Goal: Task Accomplishment & Management: Manage account settings

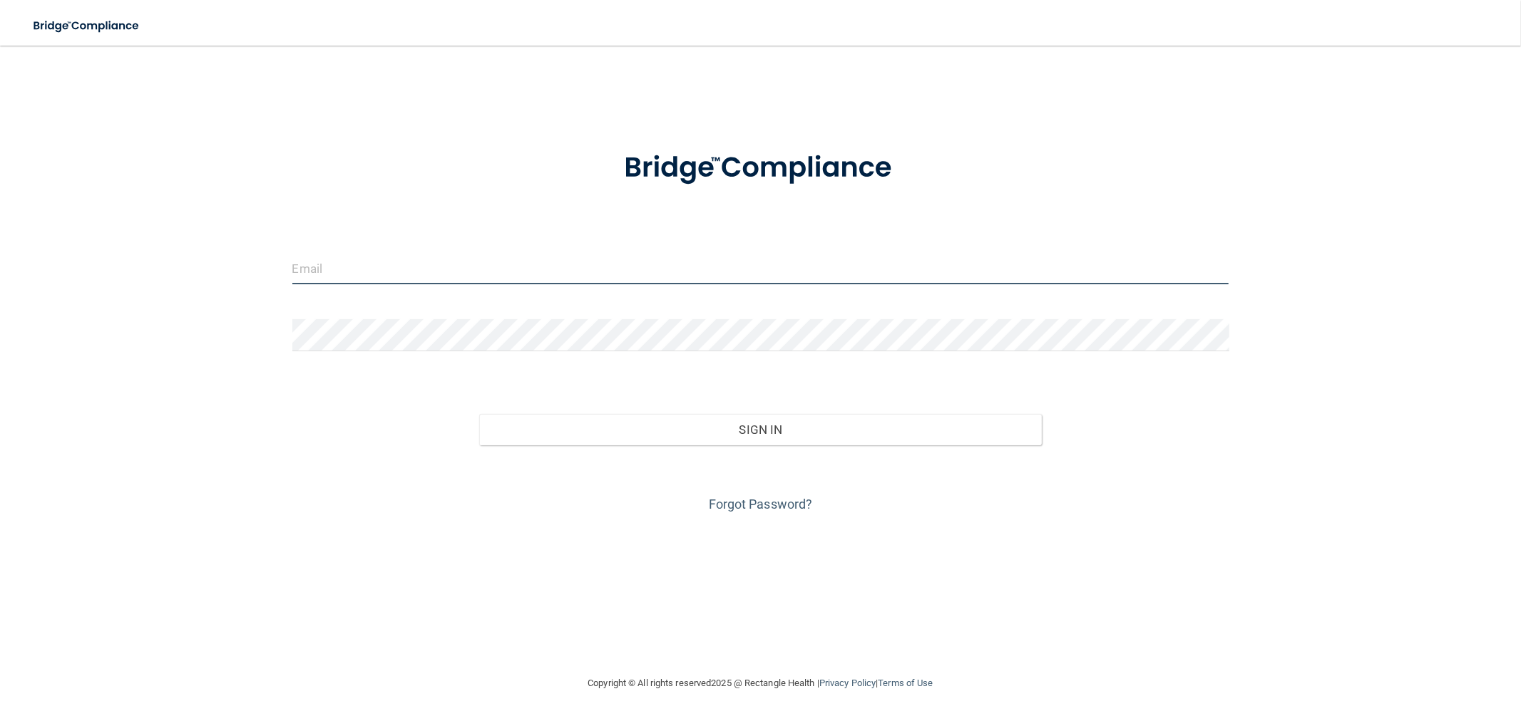
click at [472, 278] on input "email" at bounding box center [760, 268] width 937 height 32
type input "[EMAIL_ADDRESS][DOMAIN_NAME]"
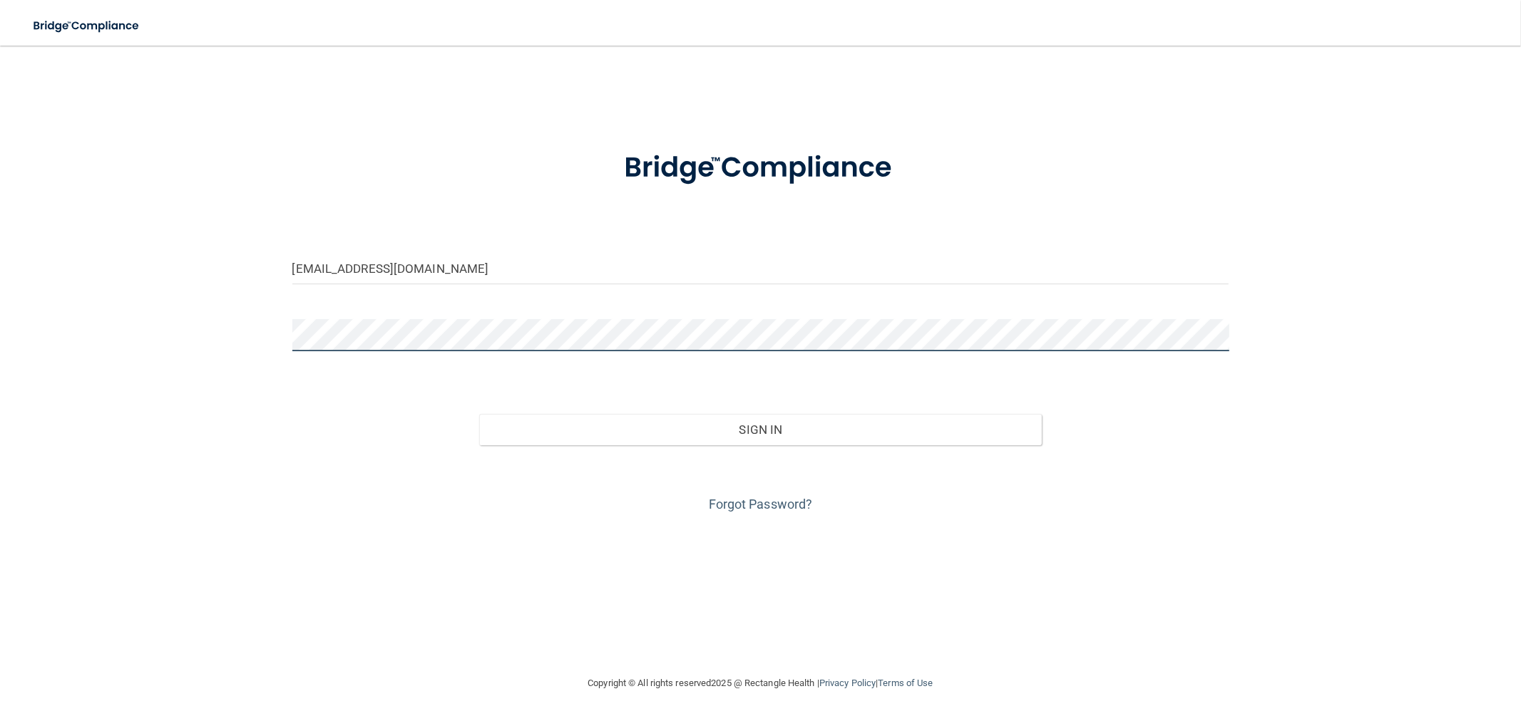
click at [479, 414] on button "Sign In" at bounding box center [760, 429] width 562 height 31
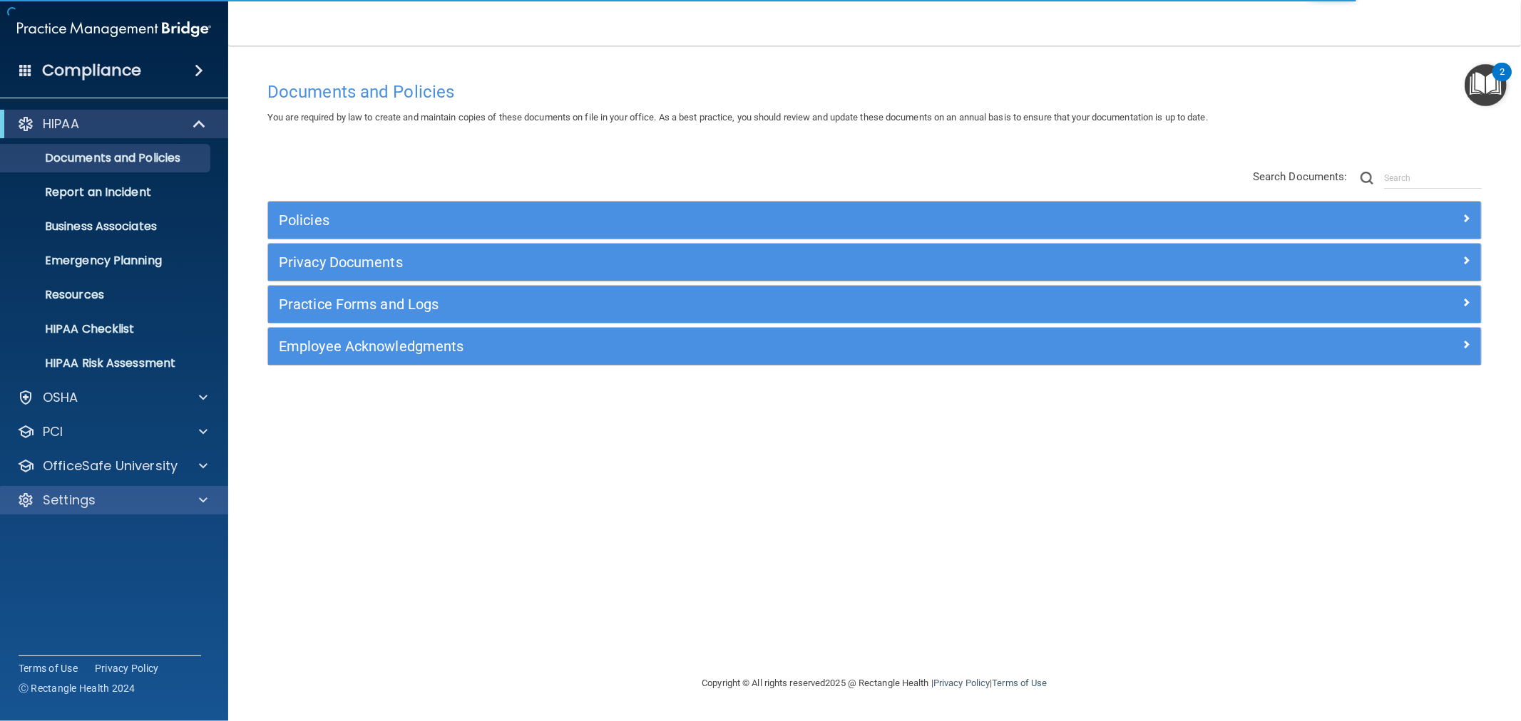
click at [105, 511] on div "Settings" at bounding box center [114, 500] width 229 height 29
click at [204, 498] on span at bounding box center [203, 500] width 9 height 17
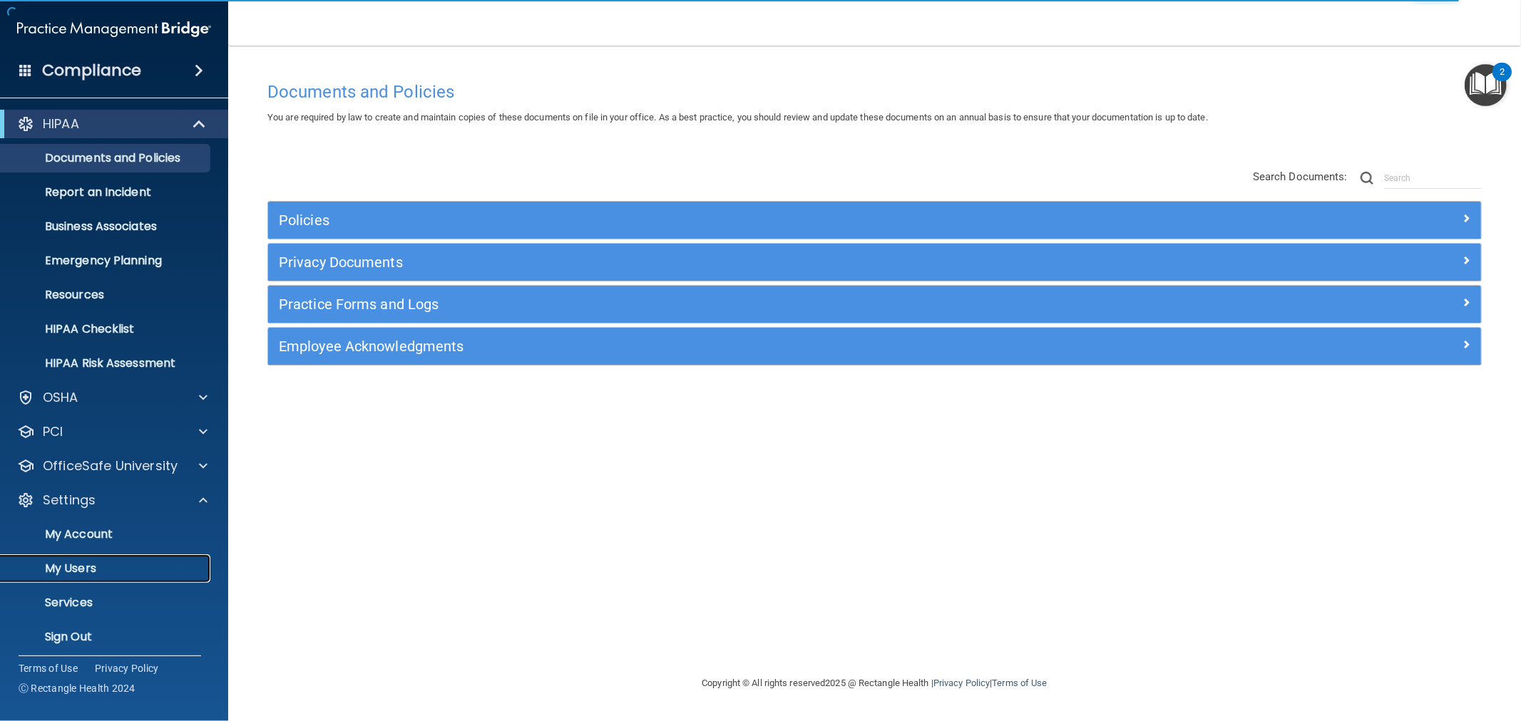
click at [98, 576] on link "My Users" at bounding box center [98, 569] width 225 height 29
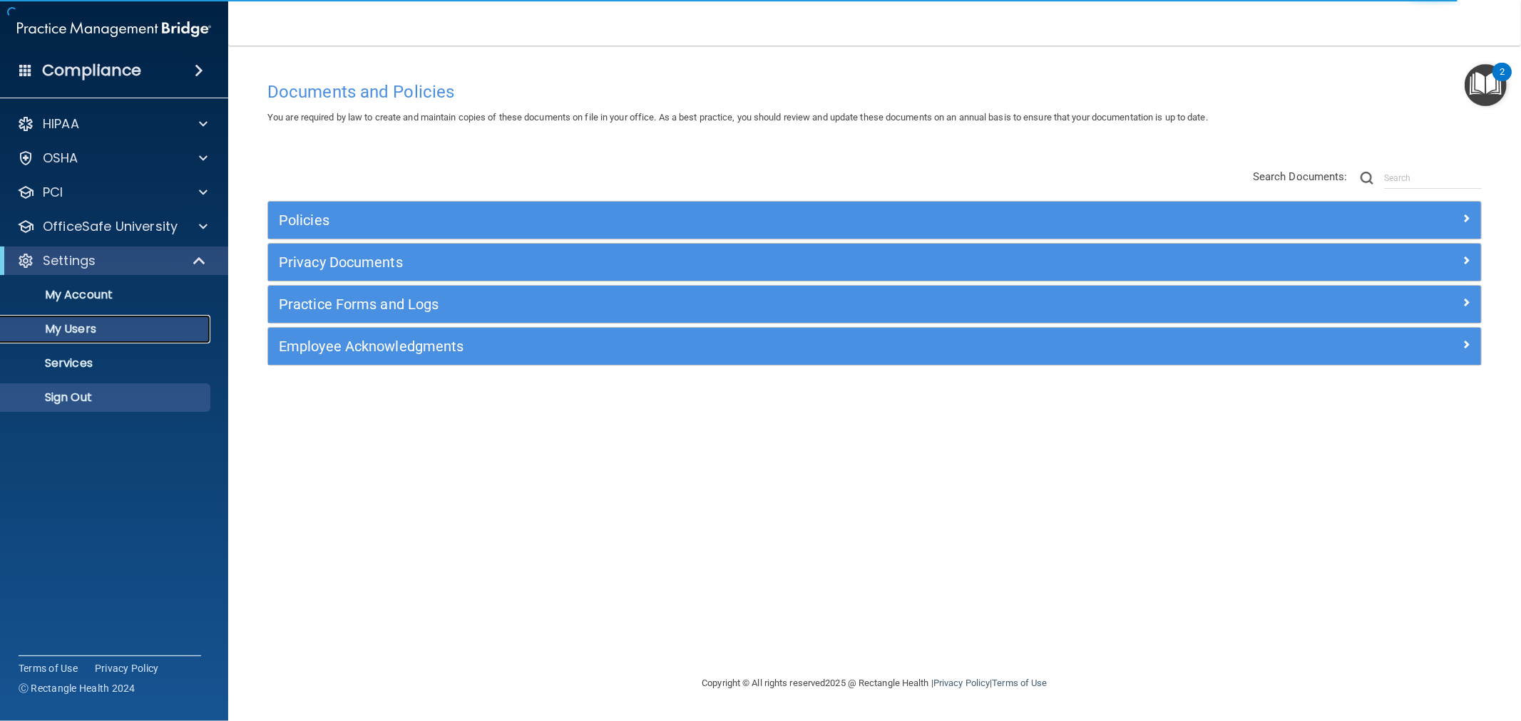
select select "20"
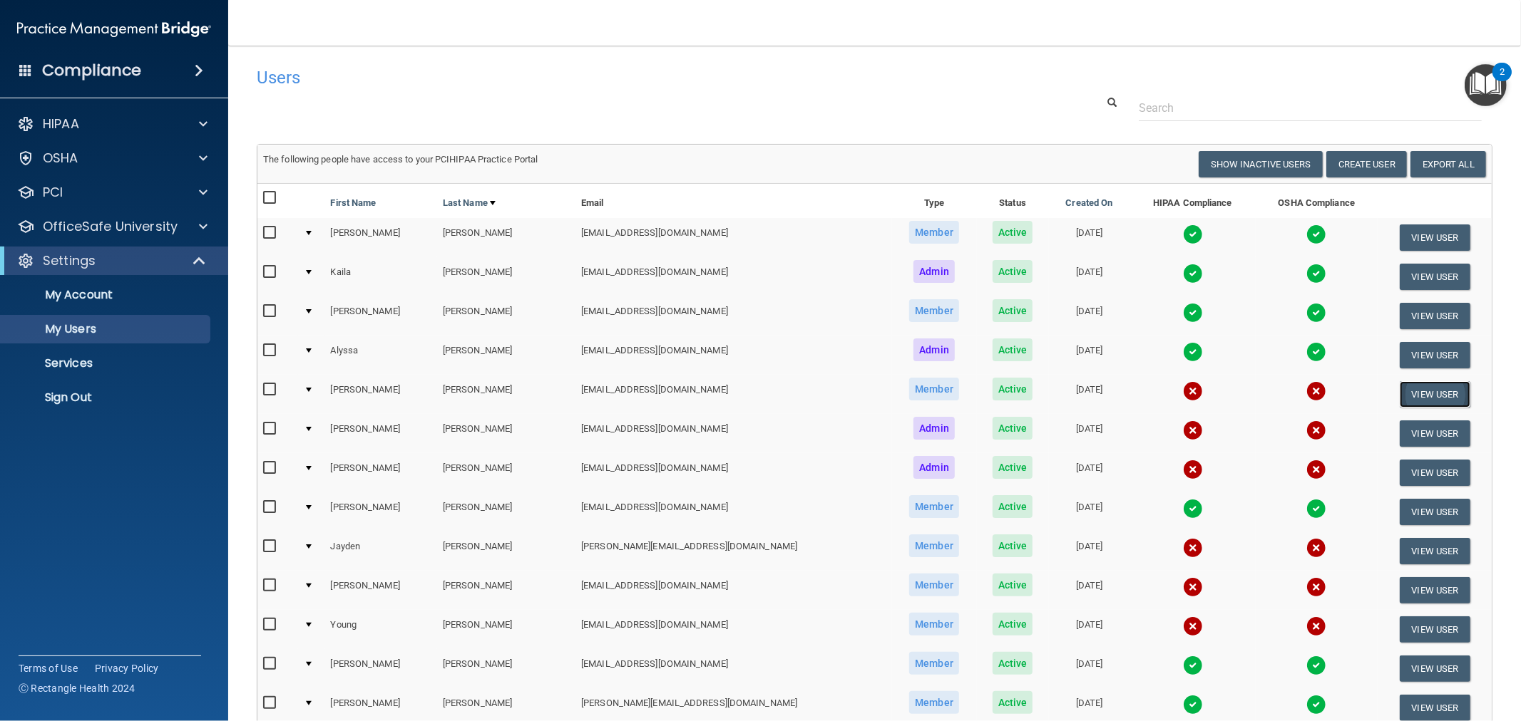
click at [1409, 396] on button "View User" at bounding box center [1434, 394] width 71 height 26
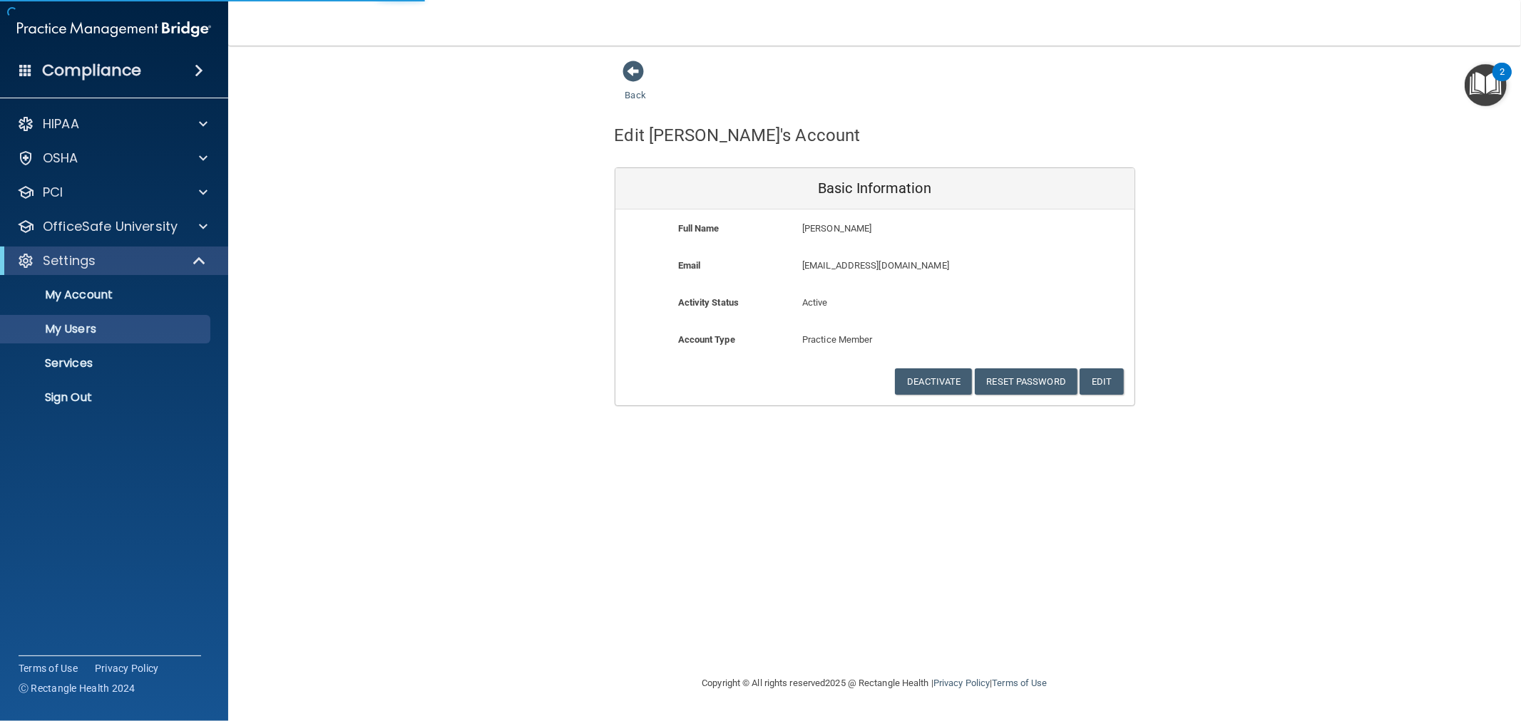
select select "20"
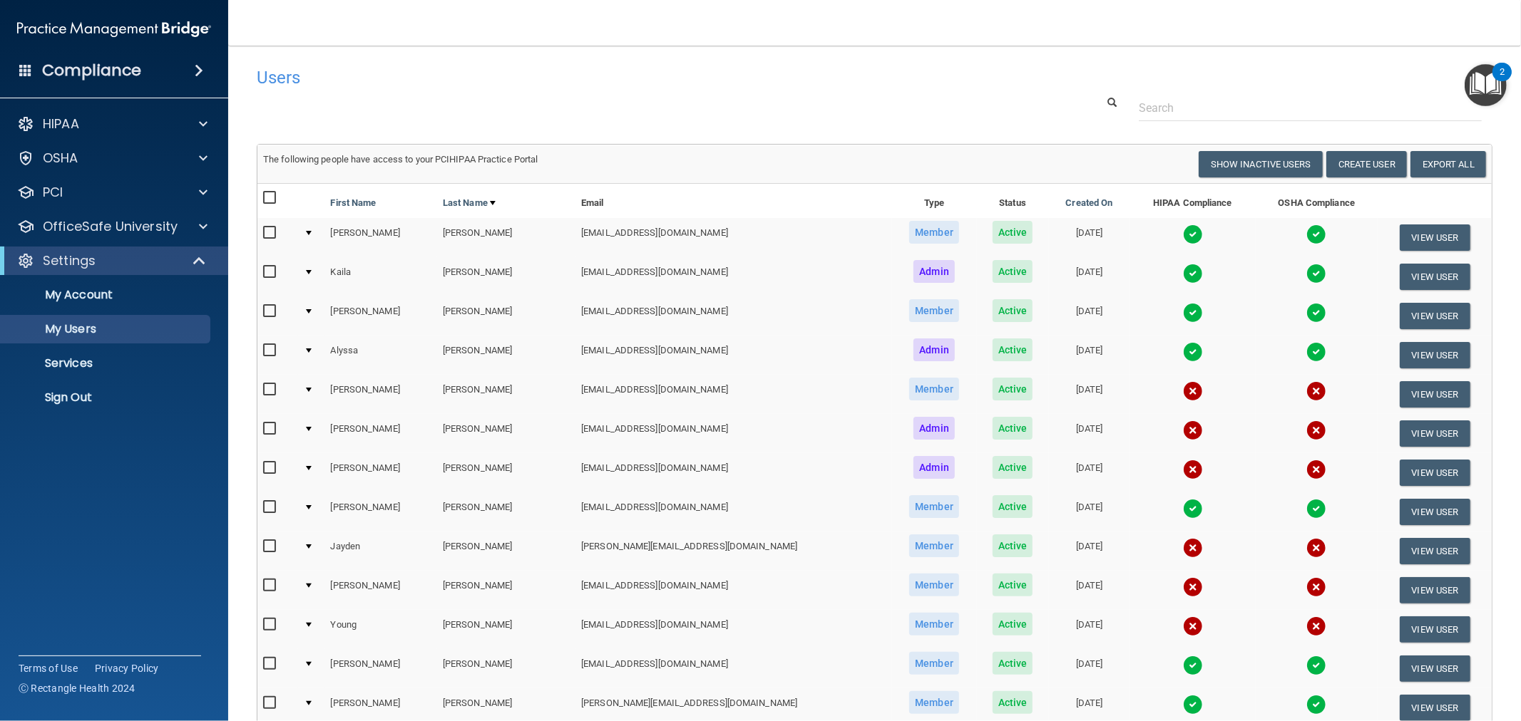
click at [315, 389] on td at bounding box center [311, 394] width 27 height 39
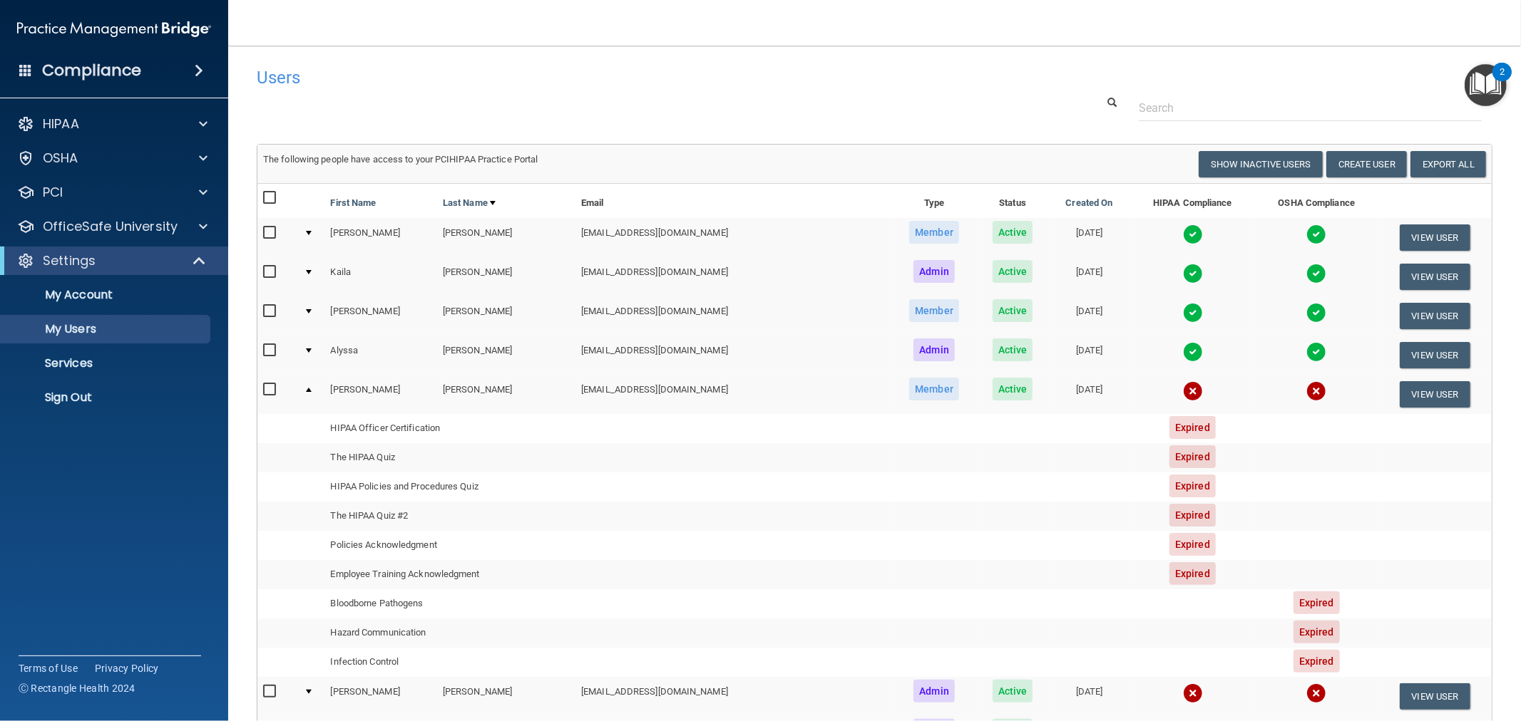
click at [319, 379] on td at bounding box center [311, 394] width 27 height 38
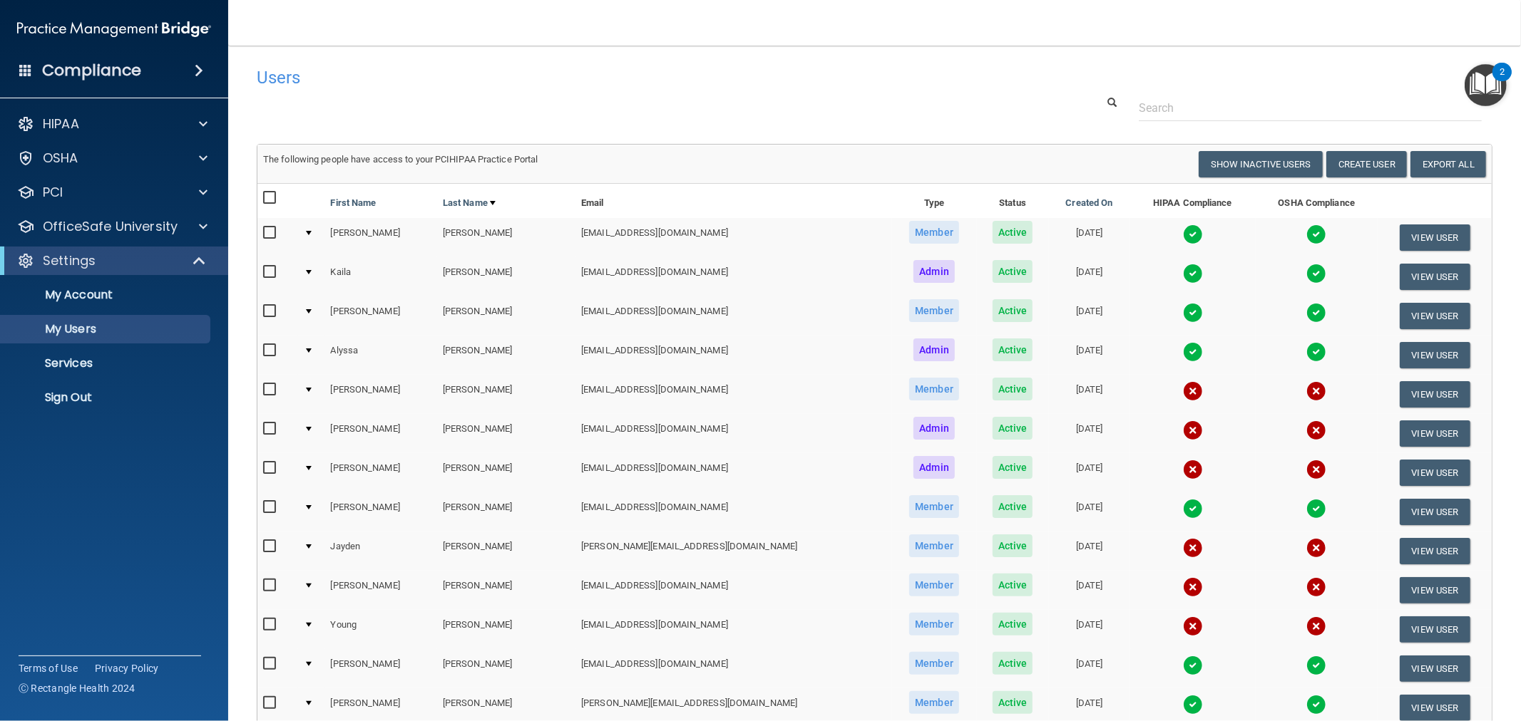
click at [309, 352] on td at bounding box center [311, 355] width 27 height 39
click at [309, 351] on td at bounding box center [311, 355] width 27 height 39
click at [312, 349] on div at bounding box center [309, 351] width 6 height 4
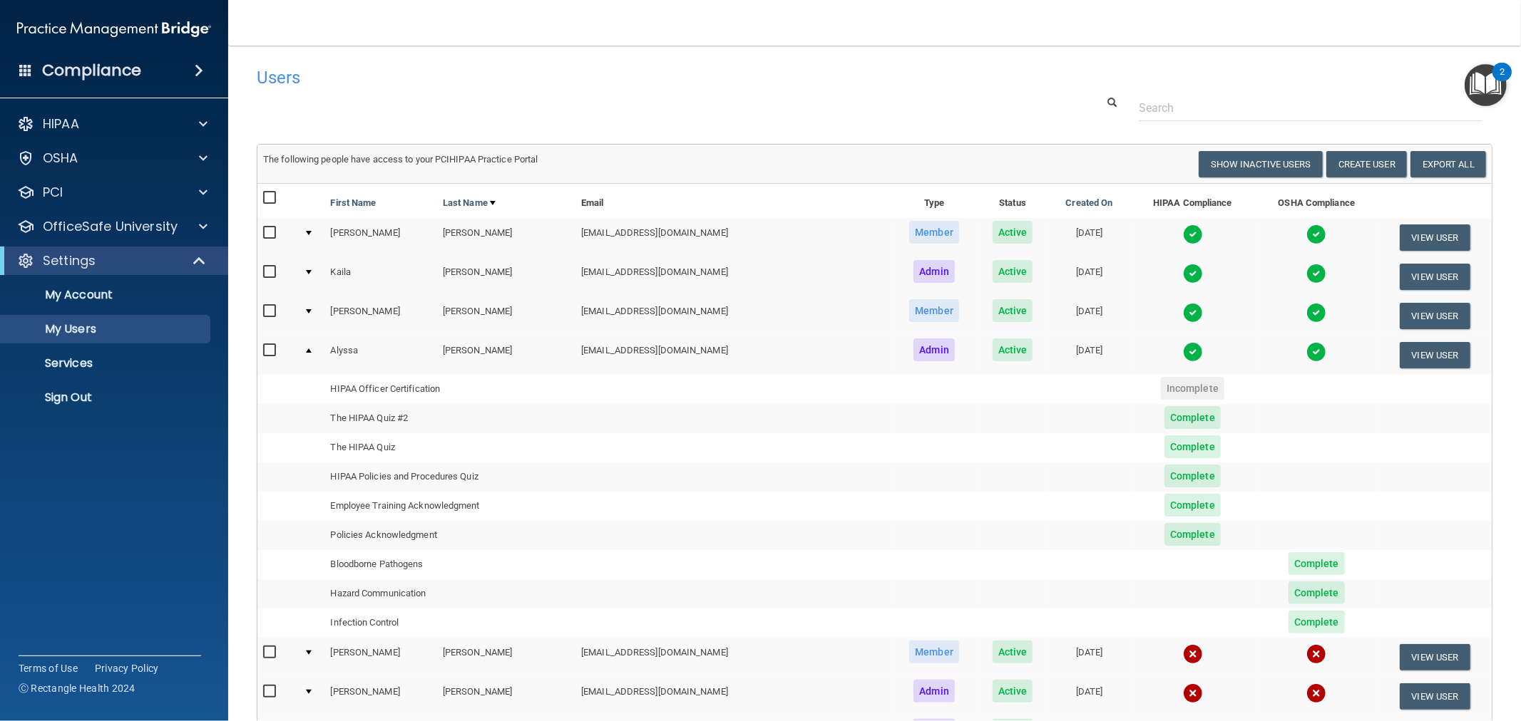
click at [1288, 554] on span "Complete" at bounding box center [1316, 564] width 56 height 23
click at [1288, 566] on span "Complete" at bounding box center [1316, 564] width 56 height 23
click at [401, 565] on td "Bloodborne Pathogens" at bounding box center [450, 564] width 251 height 29
click at [1288, 564] on span "Complete" at bounding box center [1316, 564] width 56 height 23
click at [1306, 351] on img at bounding box center [1316, 352] width 20 height 20
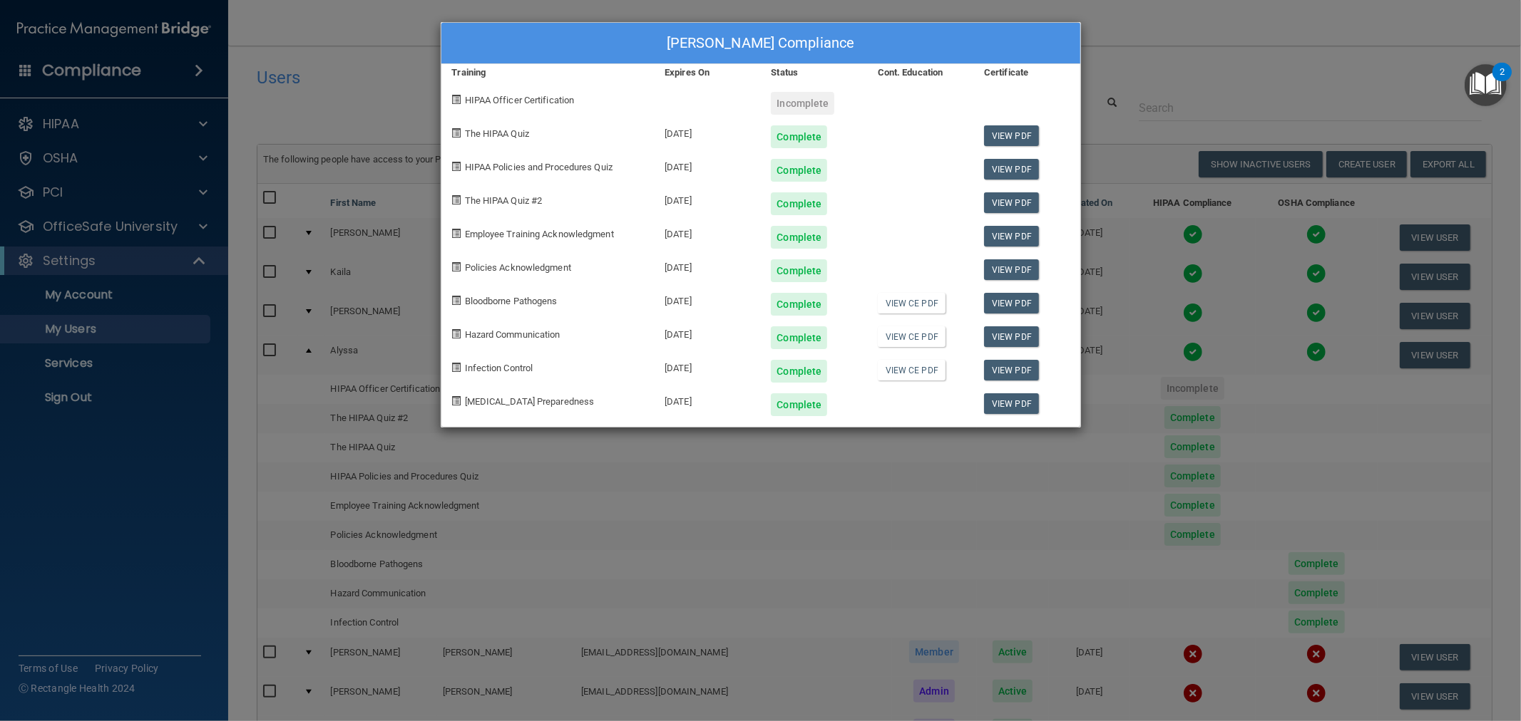
click at [1116, 63] on div "[PERSON_NAME] Compliance Training Expires On Status Cont. Education Certificate…" at bounding box center [760, 360] width 1521 height 721
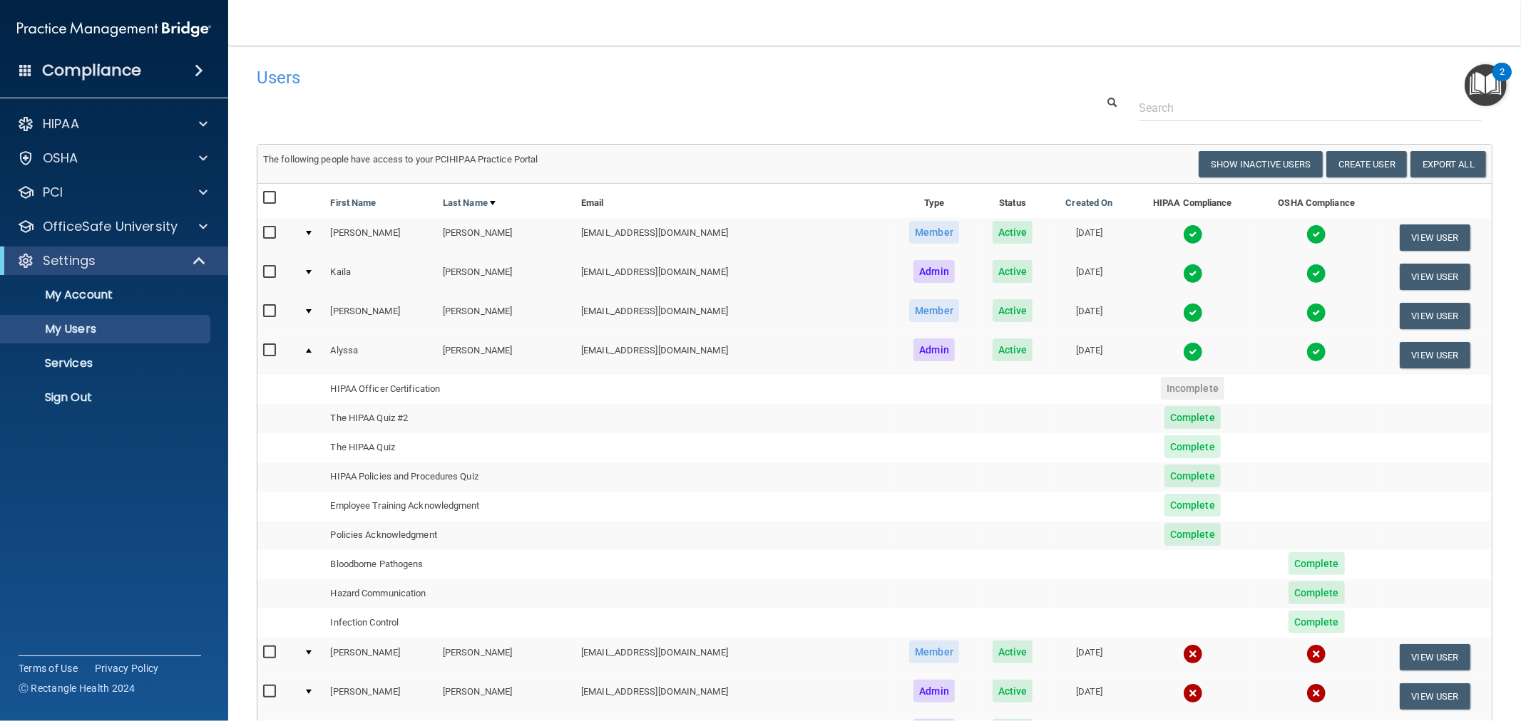
click at [303, 351] on td at bounding box center [311, 355] width 27 height 38
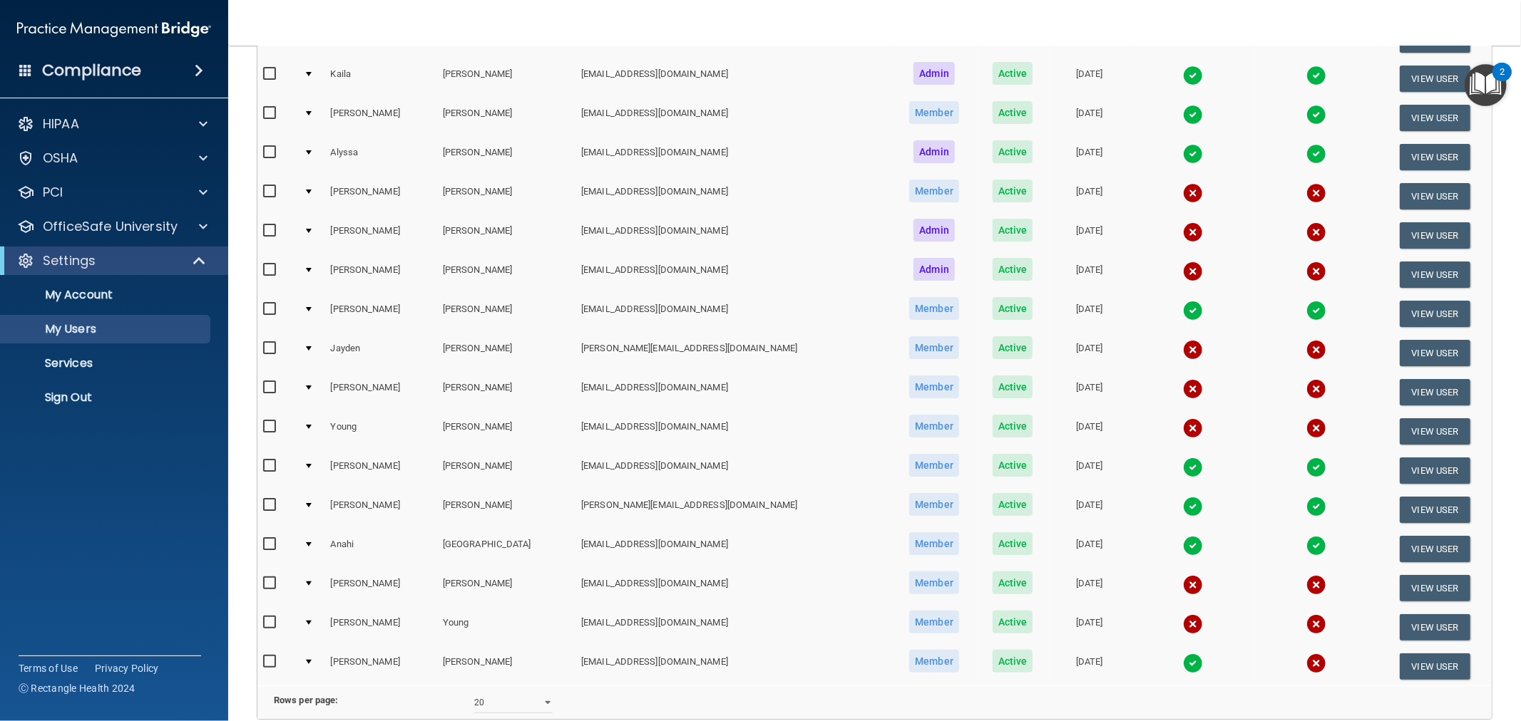
scroll to position [237, 0]
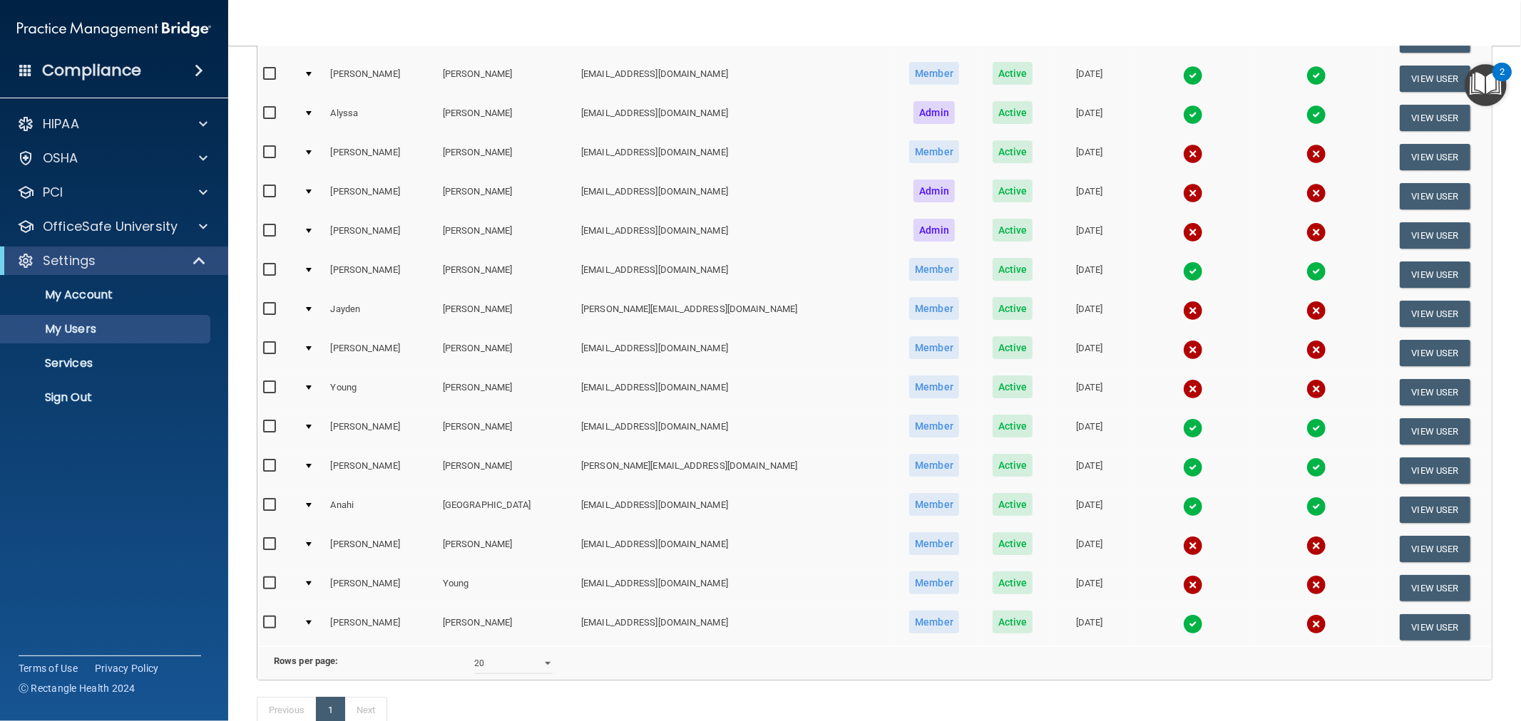
click at [316, 304] on td at bounding box center [311, 313] width 27 height 39
click at [309, 304] on td at bounding box center [311, 313] width 27 height 39
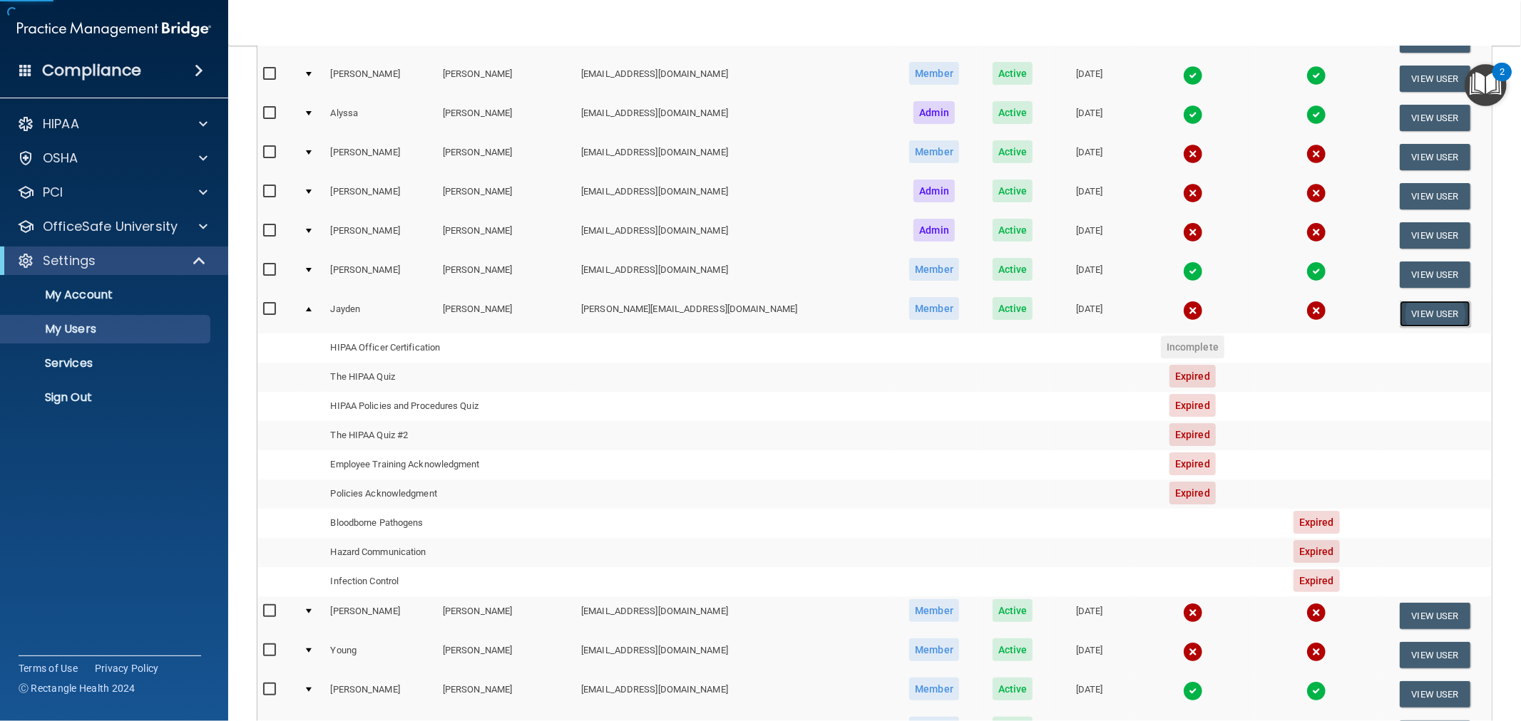
click at [1409, 317] on button "View User" at bounding box center [1434, 314] width 71 height 26
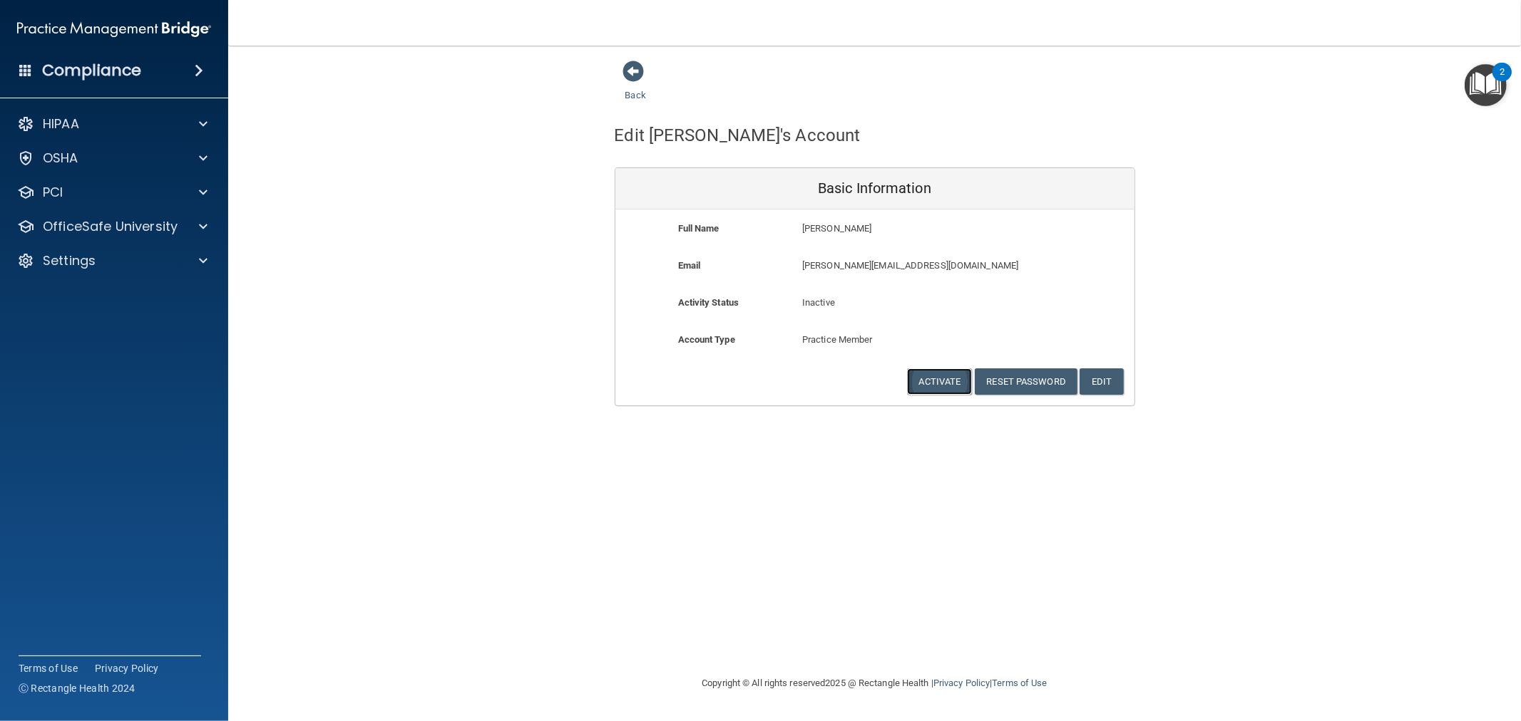
click at [952, 386] on button "Activate" at bounding box center [940, 382] width 66 height 26
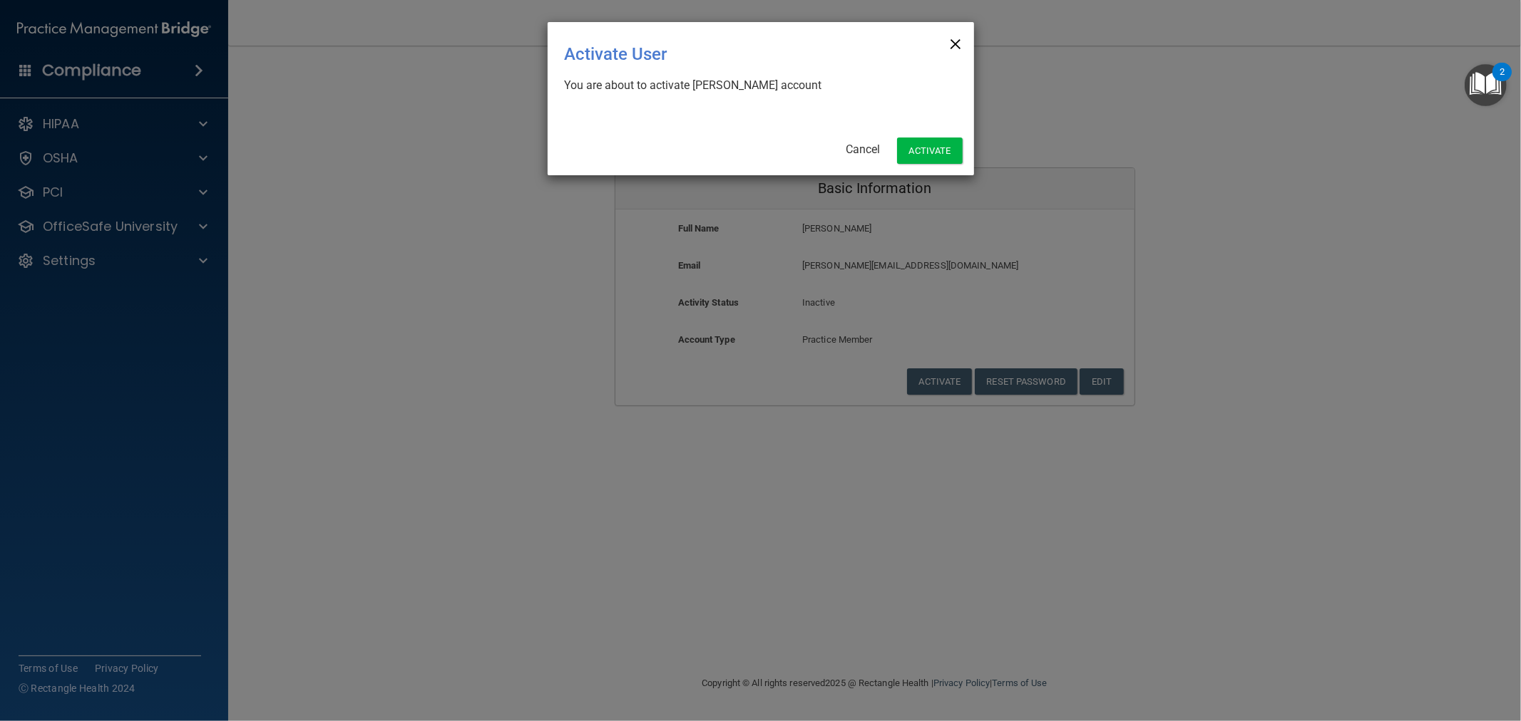
click at [956, 32] on span "×" at bounding box center [955, 42] width 13 height 29
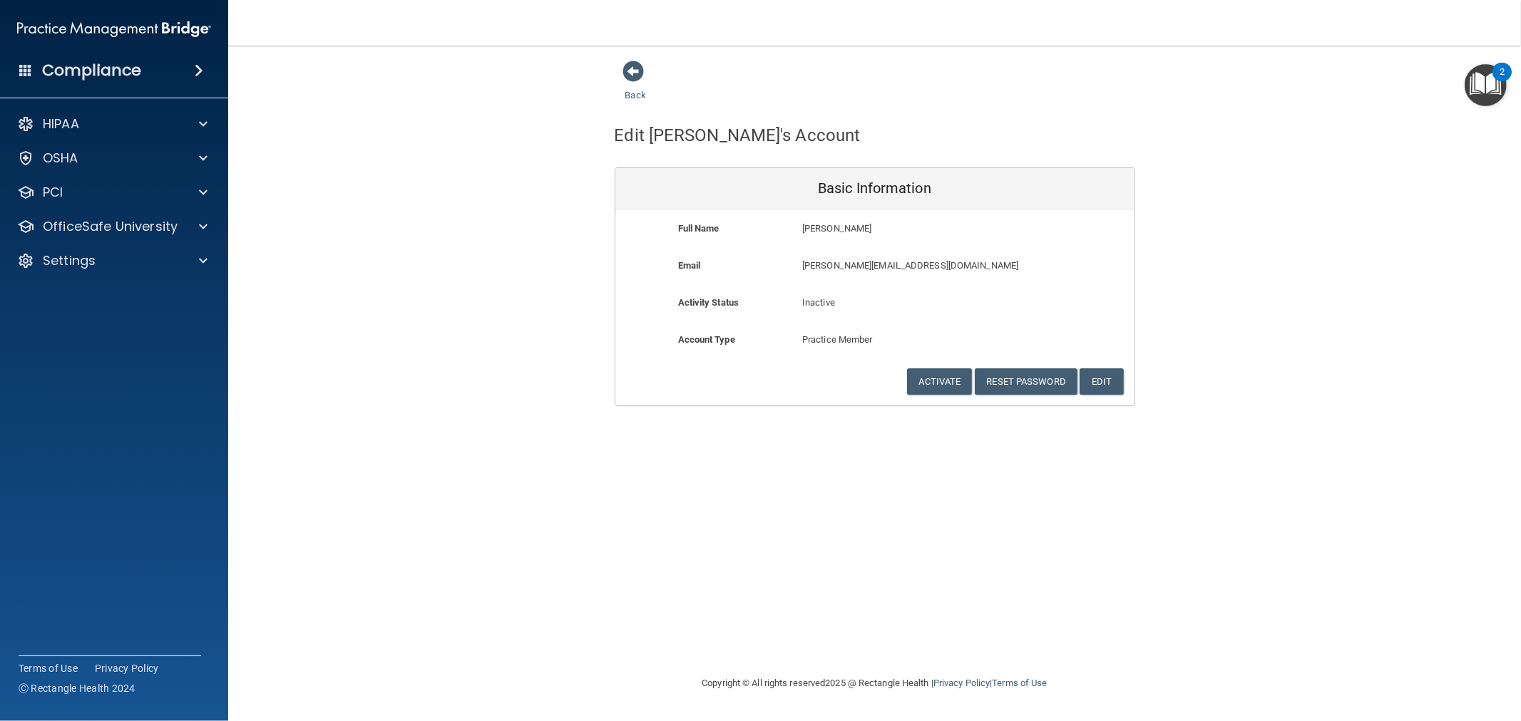
click at [76, 76] on h4 "Compliance" at bounding box center [91, 71] width 99 height 20
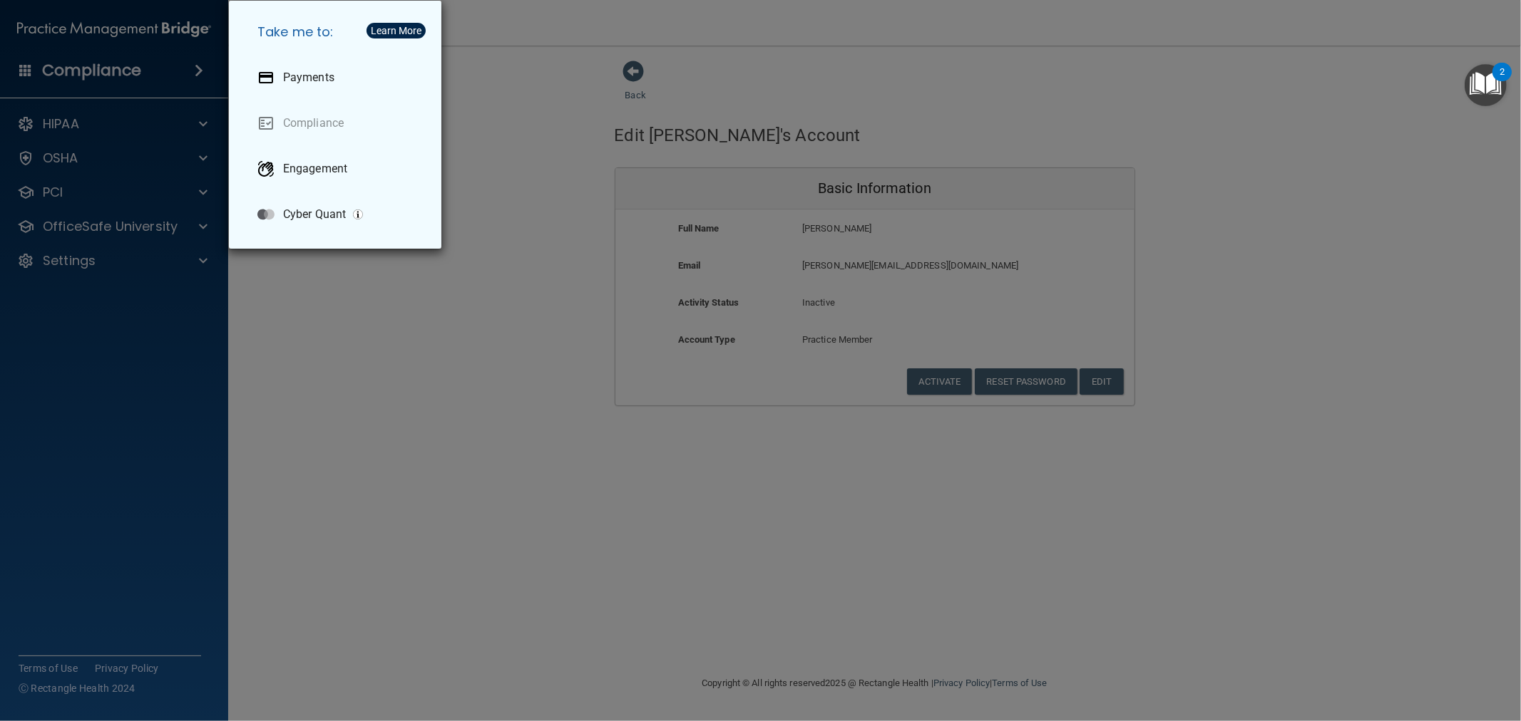
click at [84, 271] on div "Take me to: Payments Compliance Engagement Cyber Quant" at bounding box center [760, 360] width 1521 height 721
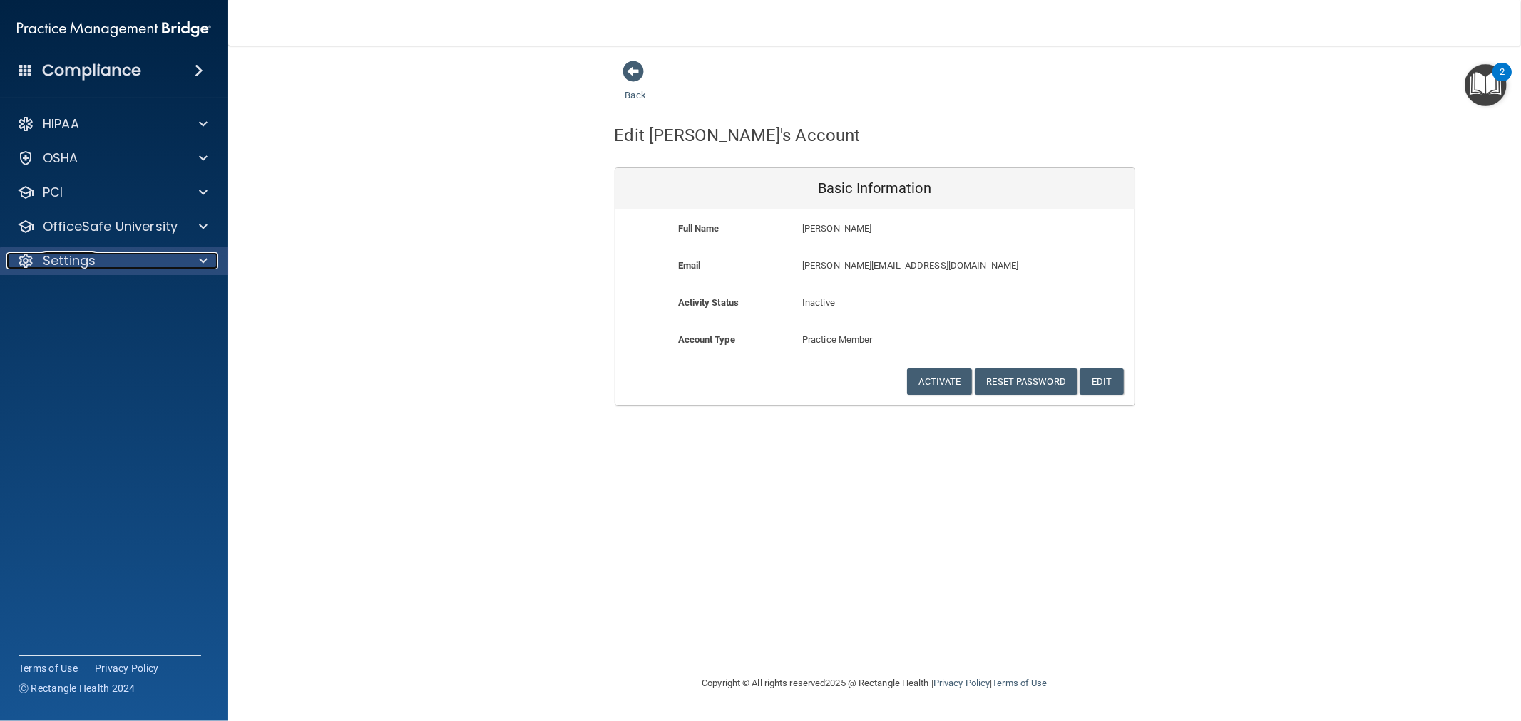
click at [88, 262] on p "Settings" at bounding box center [69, 260] width 53 height 17
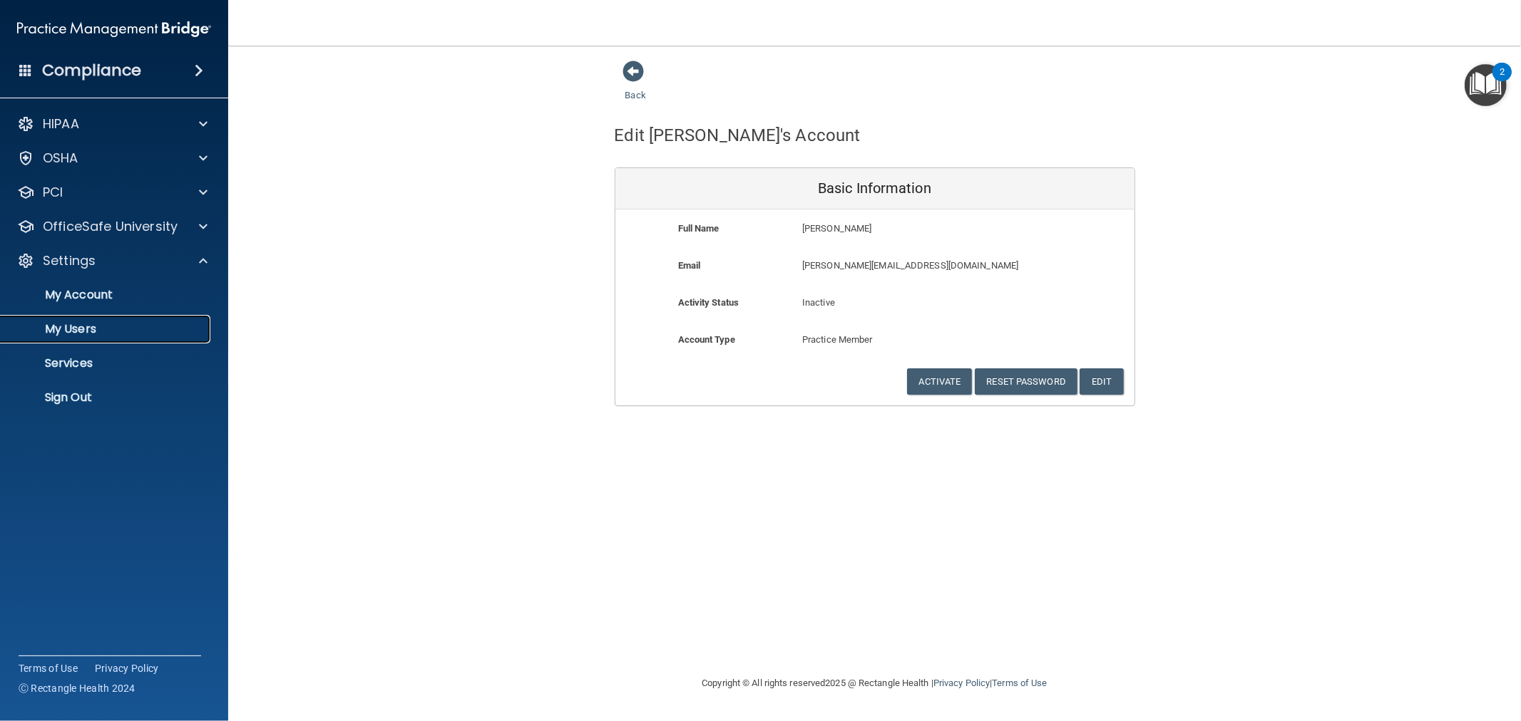
click at [86, 322] on p "My Users" at bounding box center [106, 329] width 195 height 14
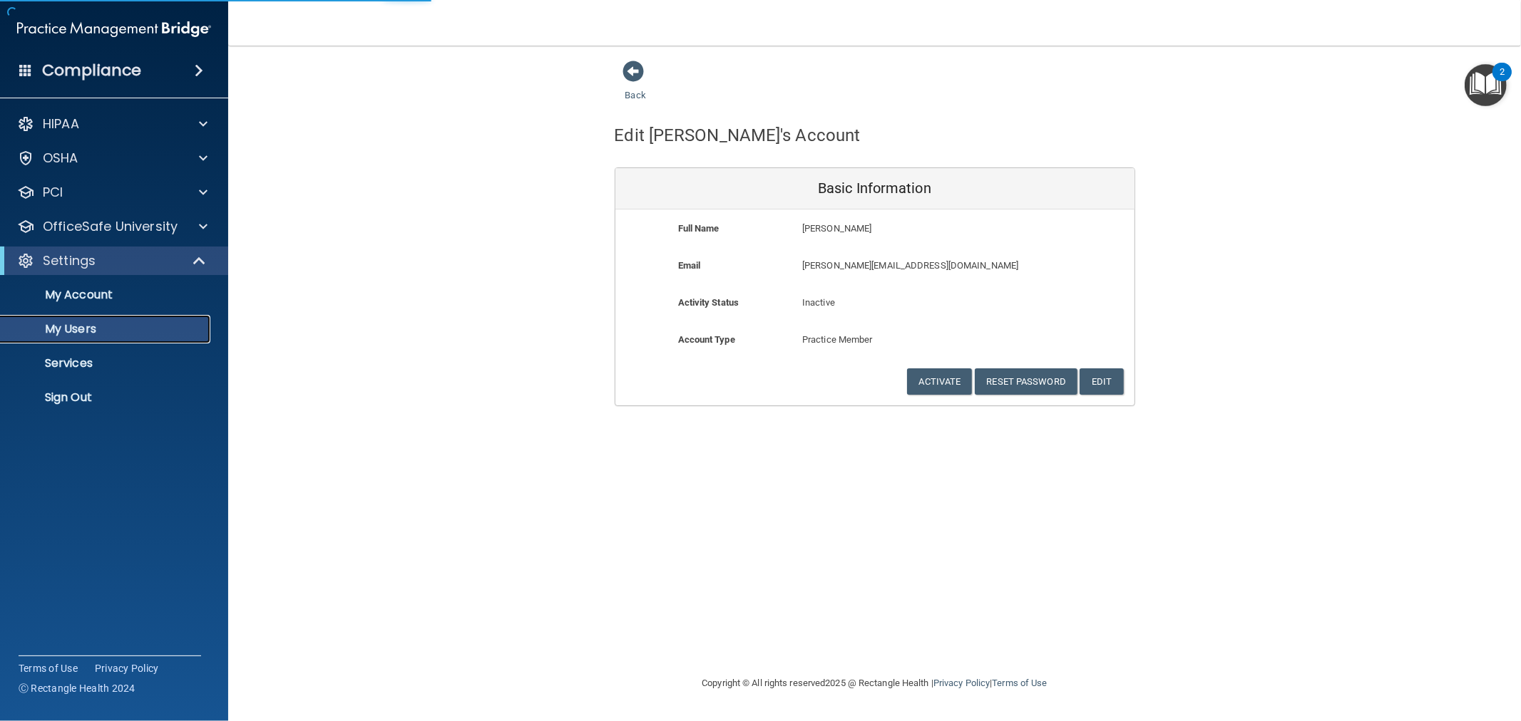
select select "20"
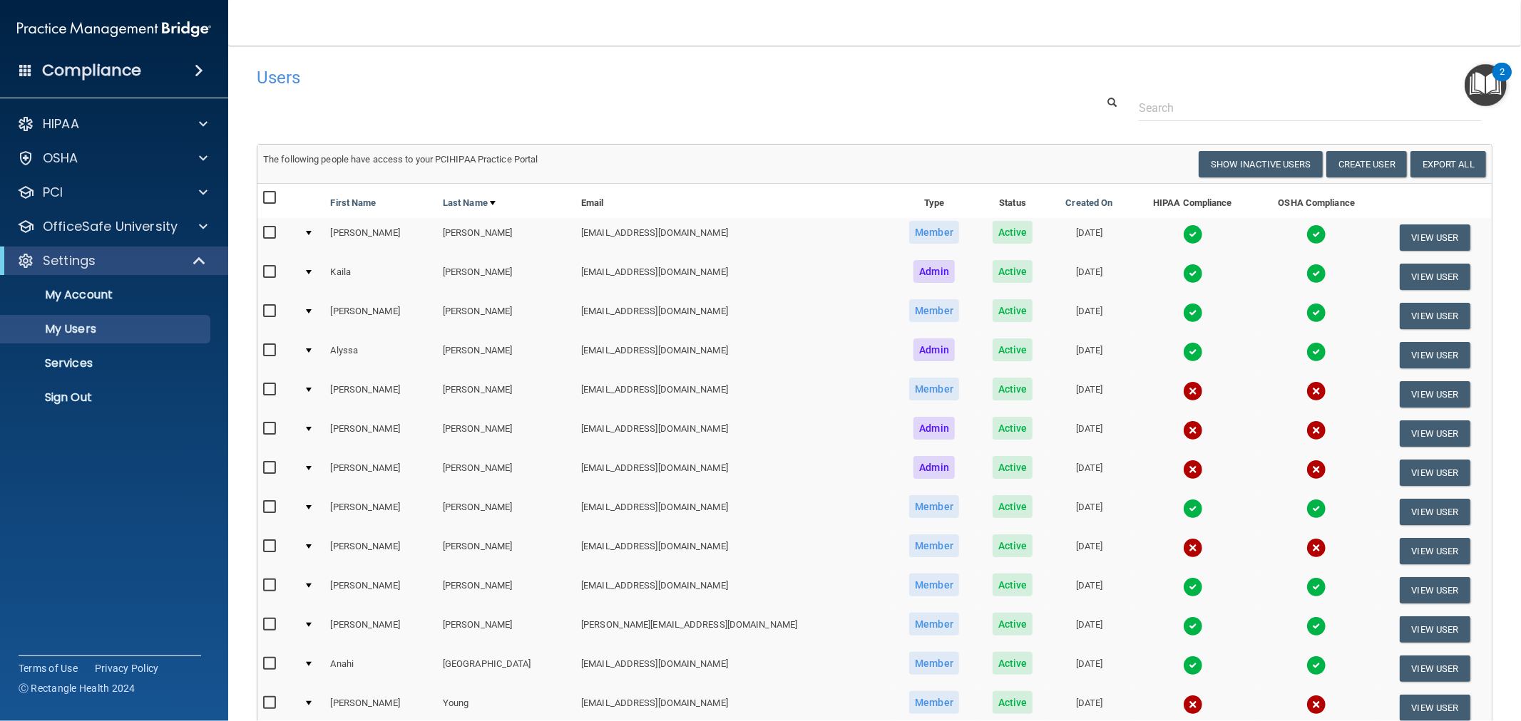
scroll to position [79, 0]
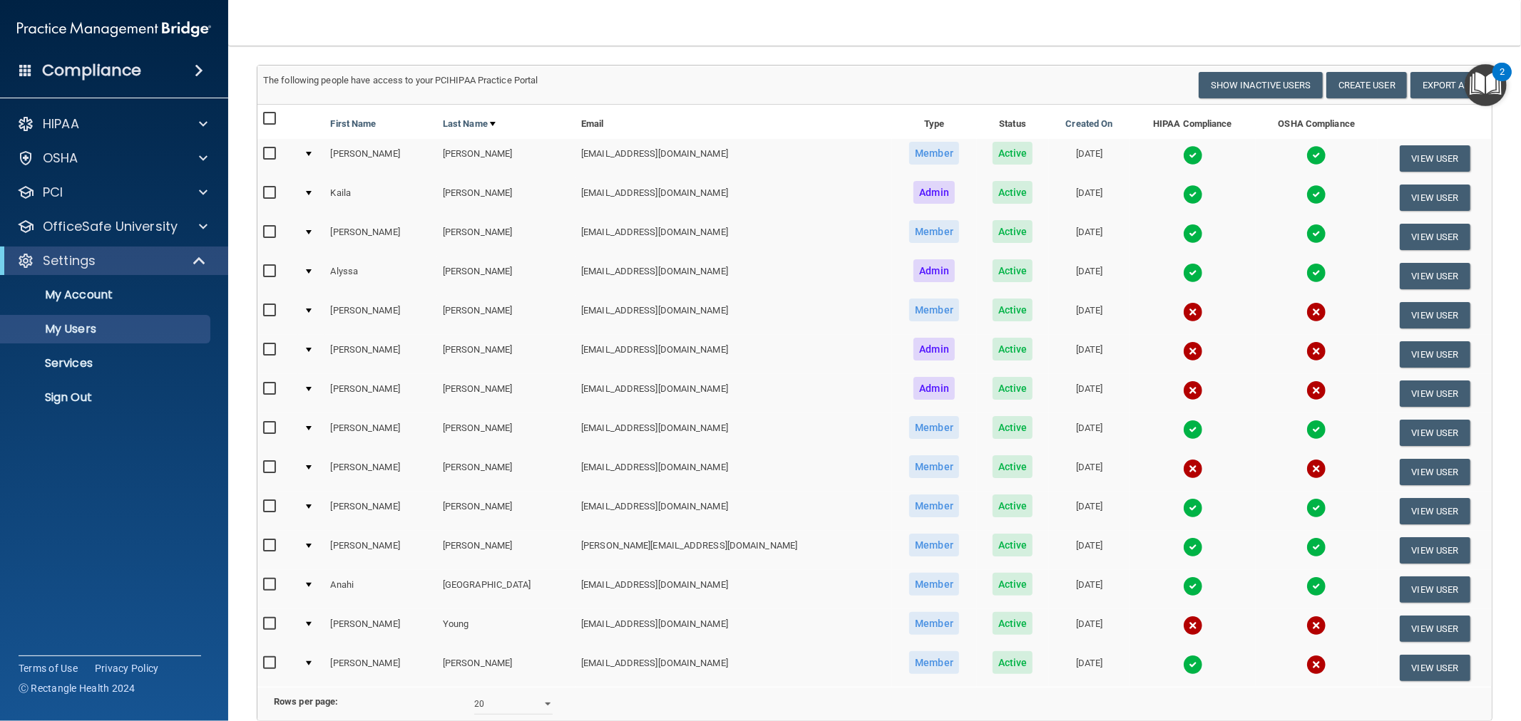
click at [304, 622] on td at bounding box center [311, 629] width 27 height 39
click at [310, 613] on td at bounding box center [311, 629] width 27 height 39
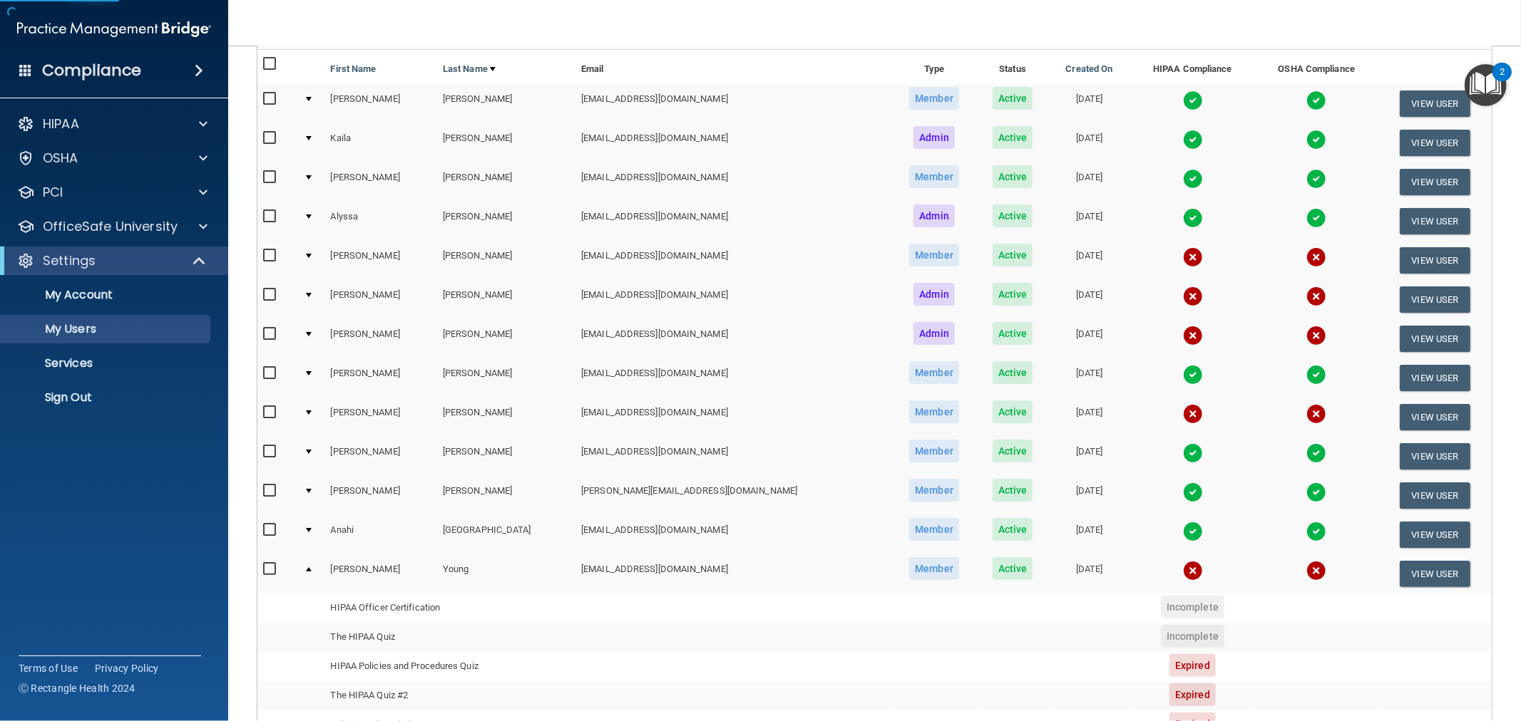
scroll to position [237, 0]
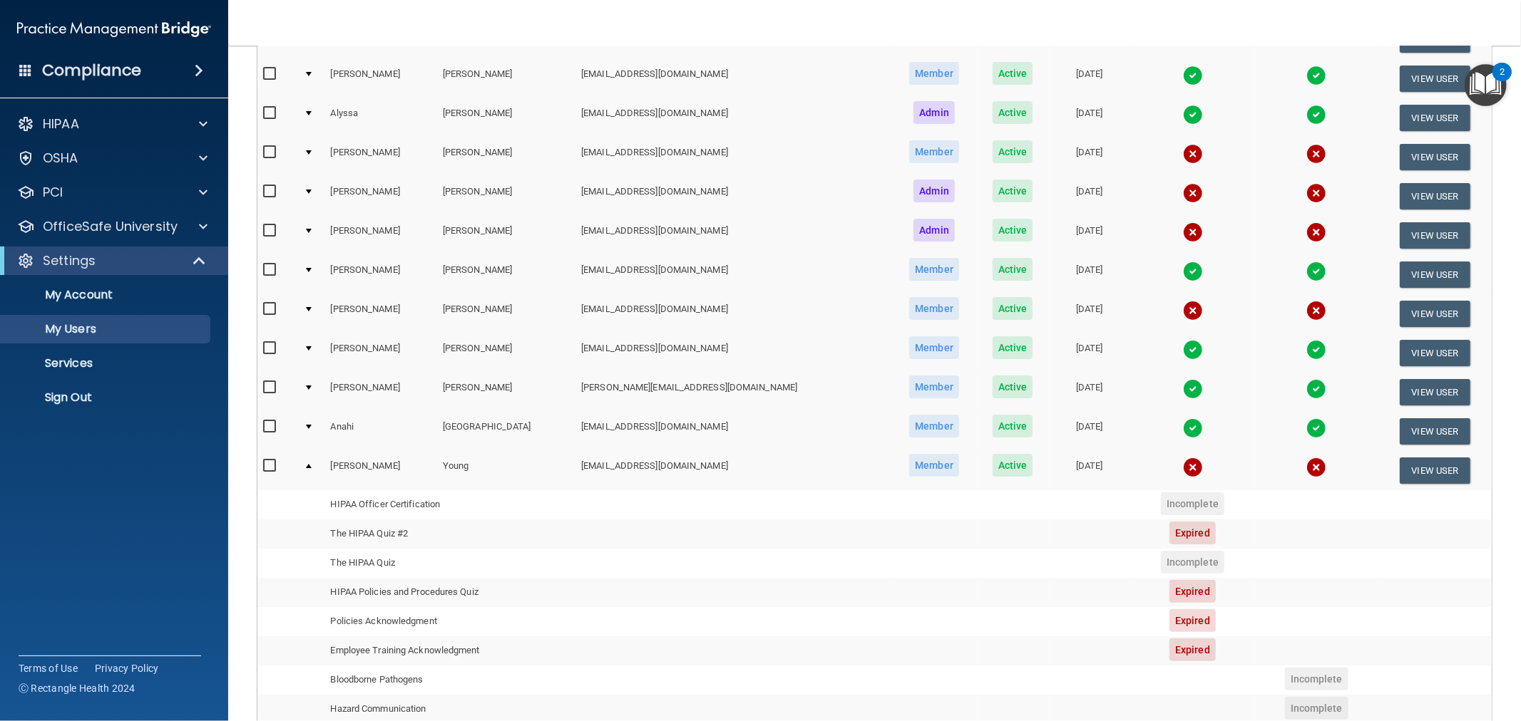
click at [1169, 523] on span "Expired" at bounding box center [1192, 533] width 46 height 23
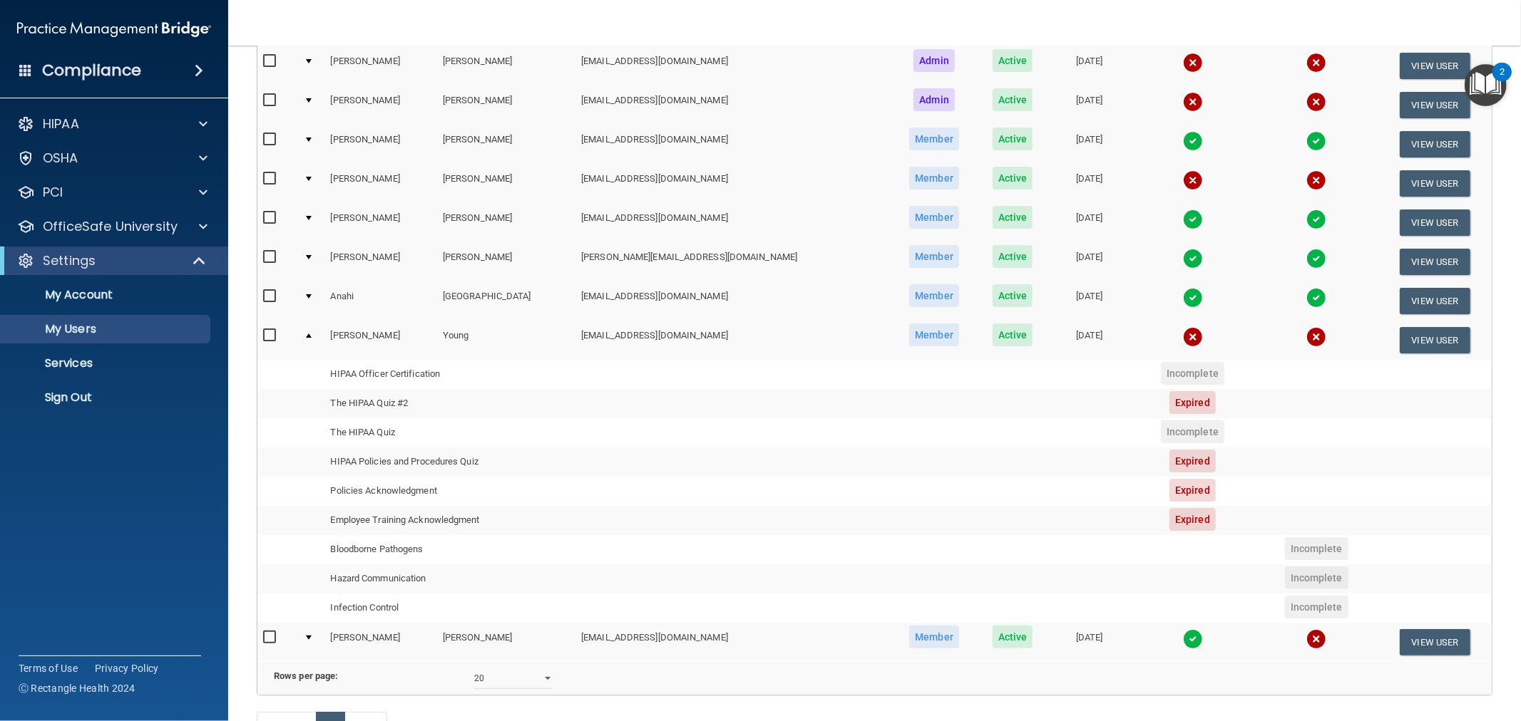
scroll to position [396, 0]
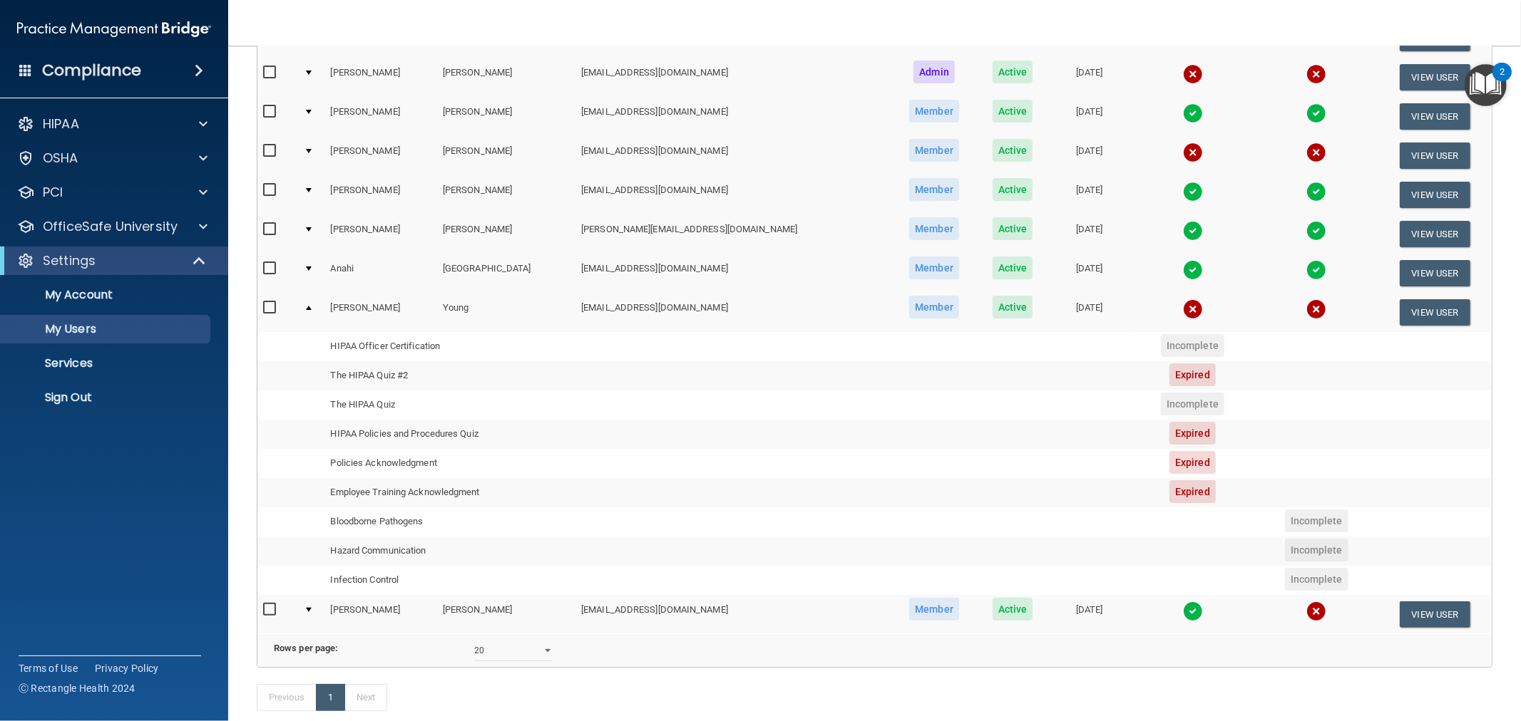
click at [1169, 483] on span "Expired" at bounding box center [1192, 492] width 46 height 23
click at [274, 307] on label at bounding box center [272, 307] width 18 height 16
click at [274, 307] on input "checkbox" at bounding box center [271, 307] width 16 height 11
click at [271, 303] on input "checkbox" at bounding box center [271, 308] width 16 height 11
checkbox input "false"
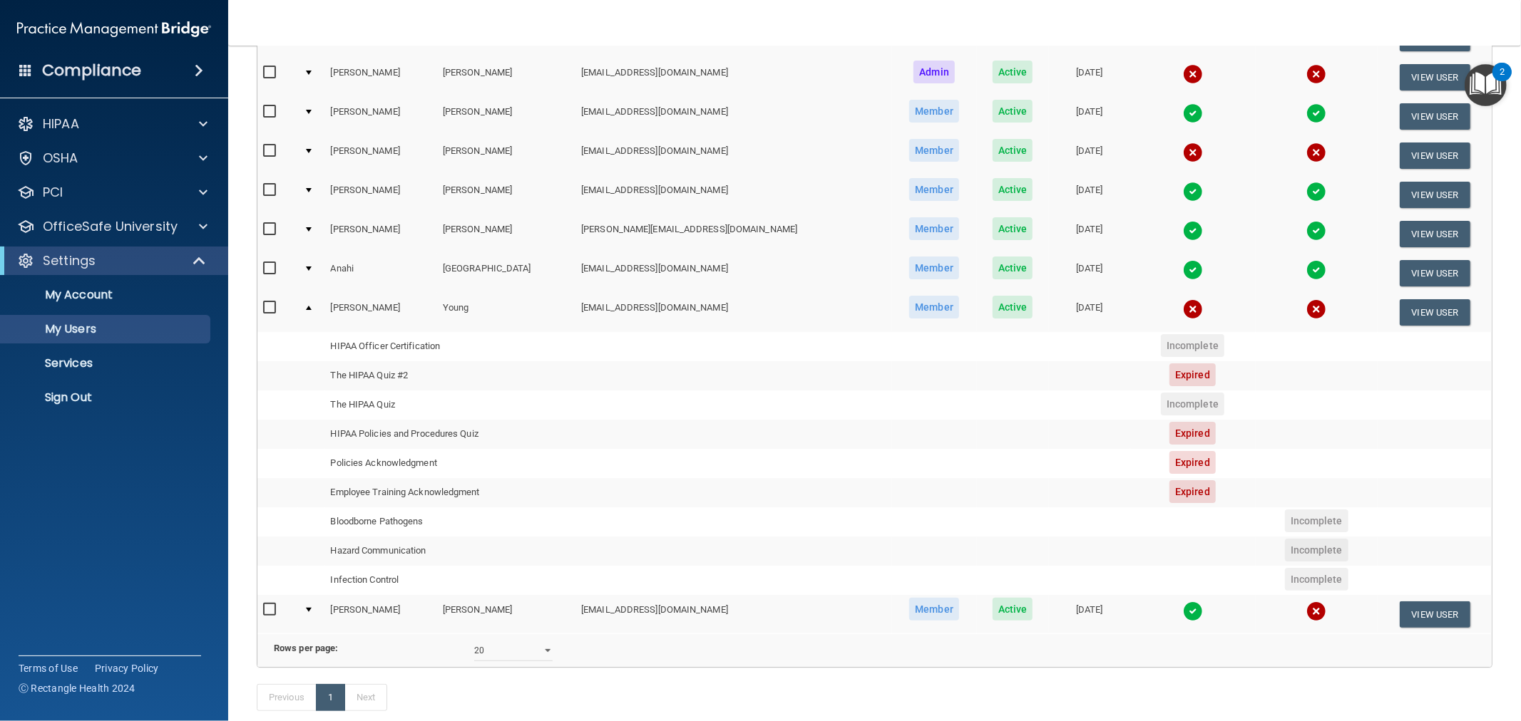
click at [312, 267] on div at bounding box center [309, 269] width 6 height 4
click at [1436, 271] on button "View User" at bounding box center [1434, 273] width 71 height 26
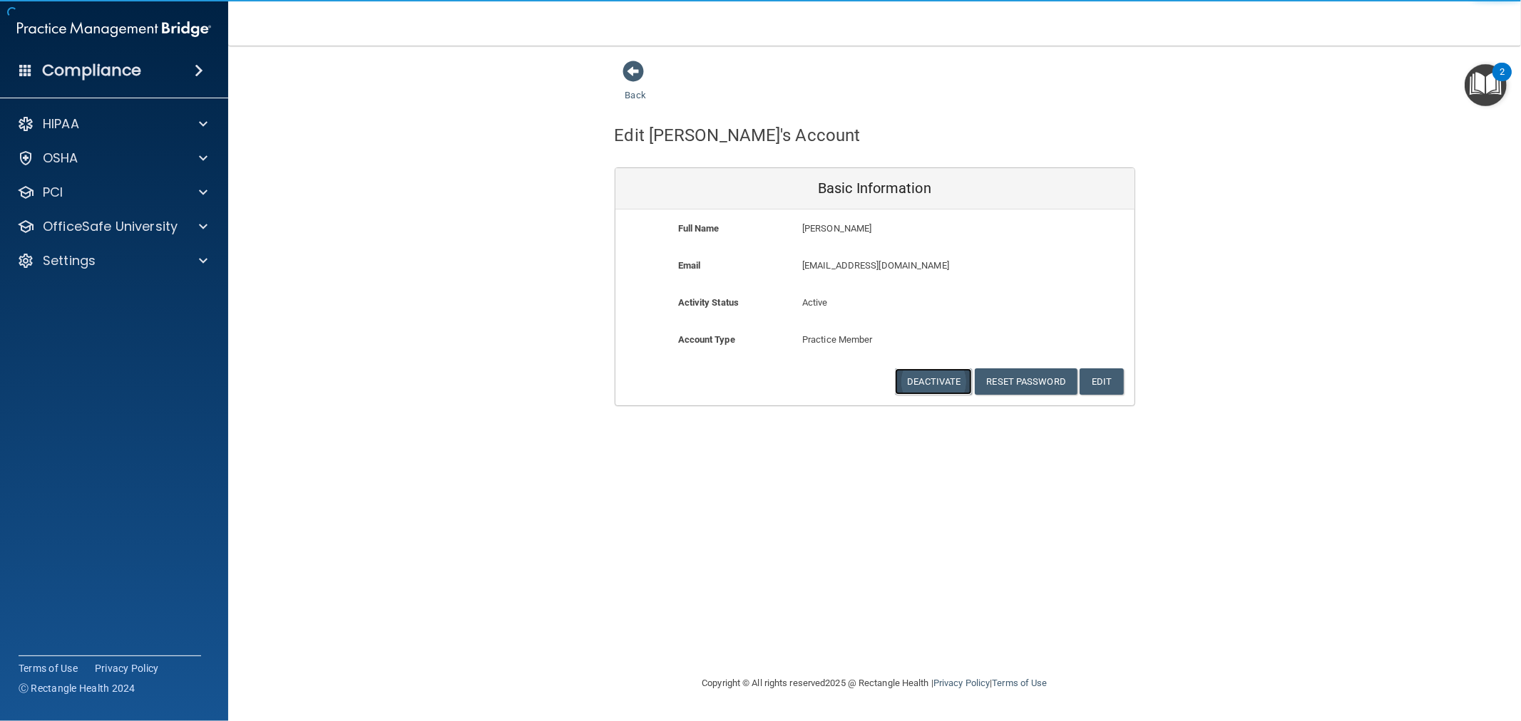
click at [922, 388] on button "Deactivate" at bounding box center [933, 382] width 77 height 26
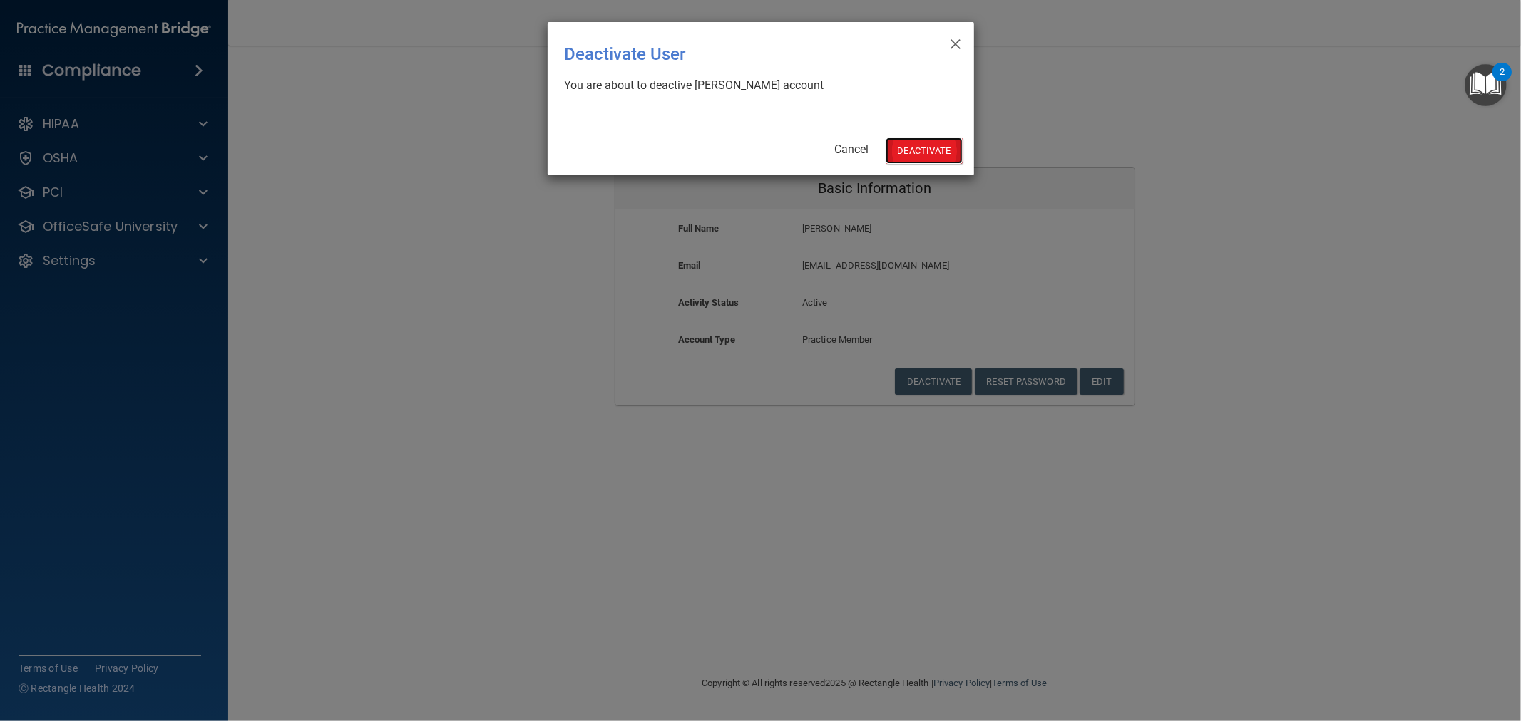
click at [899, 138] on button "Deactivate" at bounding box center [923, 151] width 77 height 26
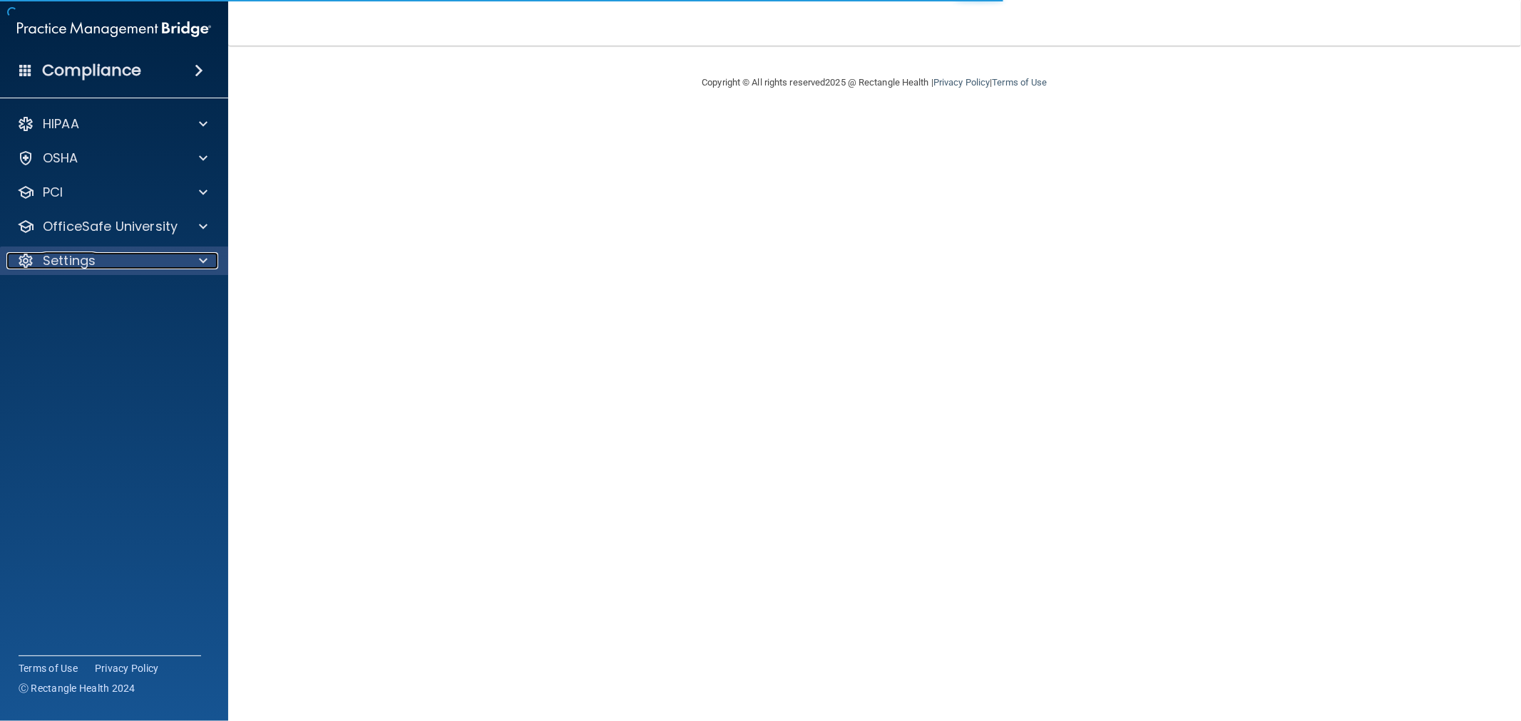
click at [80, 264] on p "Settings" at bounding box center [69, 260] width 53 height 17
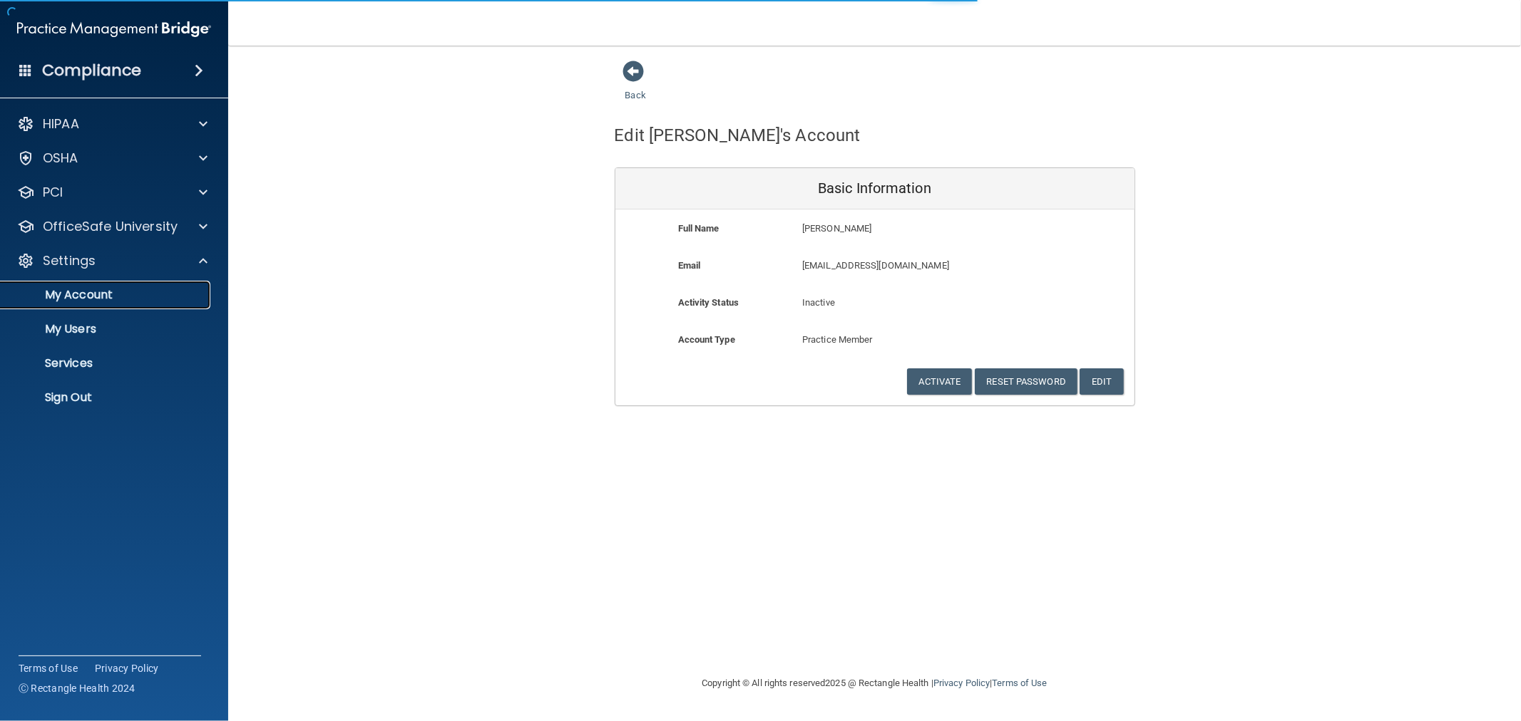
click at [83, 294] on p "My Account" at bounding box center [106, 295] width 195 height 14
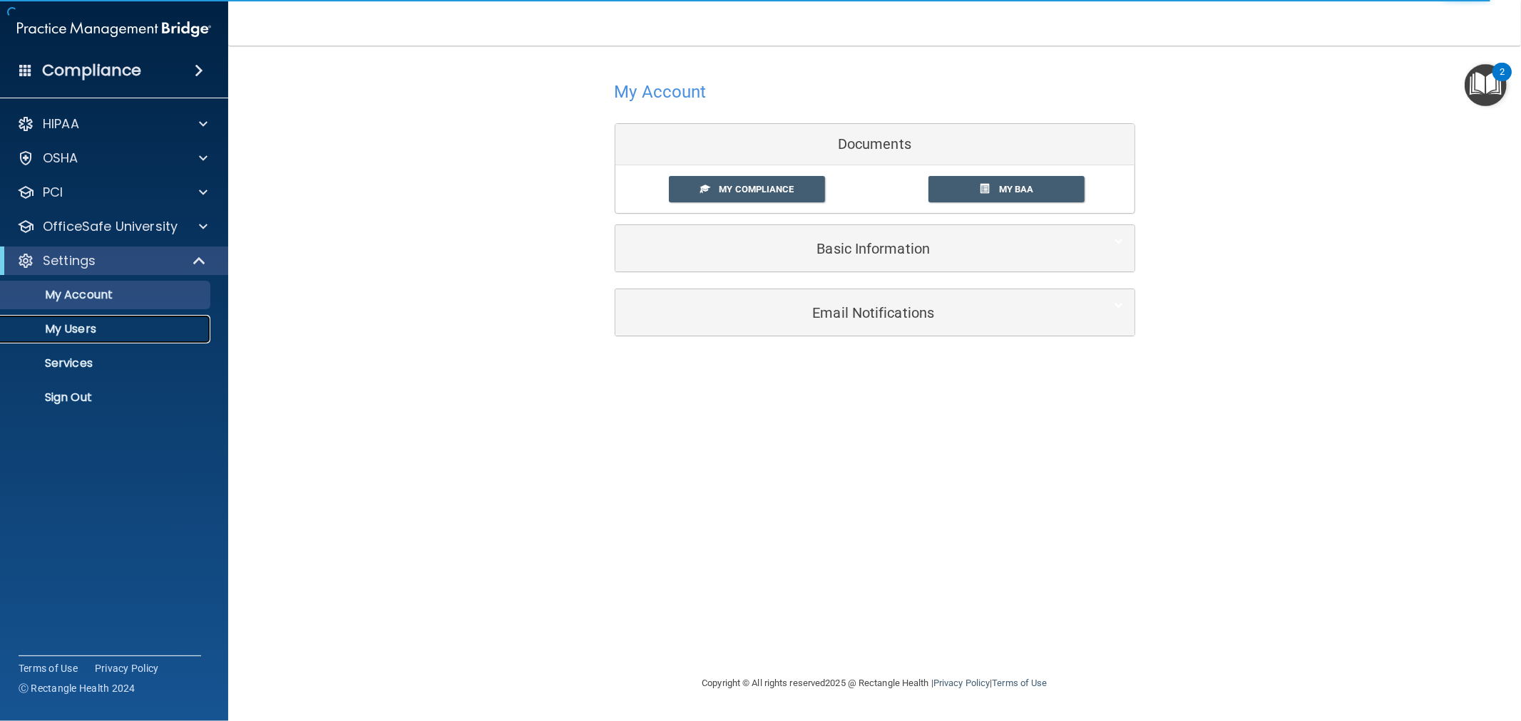
click at [82, 340] on link "My Users" at bounding box center [98, 329] width 225 height 29
select select "20"
